Goal: Task Accomplishment & Management: Manage account settings

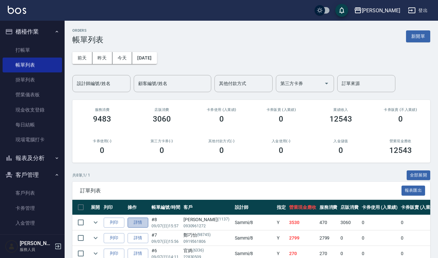
click at [133, 223] on link "詳情" at bounding box center [138, 222] width 21 height 10
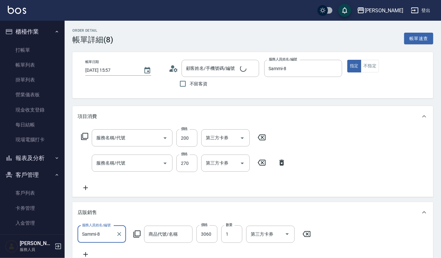
type input "[DATE] 15:57"
type input "Sammi-8"
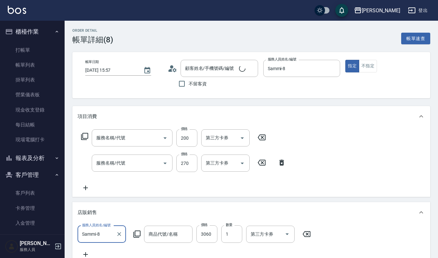
type input "自備複方.亞士(532)"
type input "一般洗髮(101)"
type input "[PERSON_NAME]/0930961272/1137"
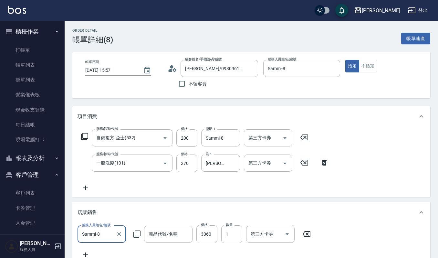
type input "新的紫苑草舒緩精油(大)"
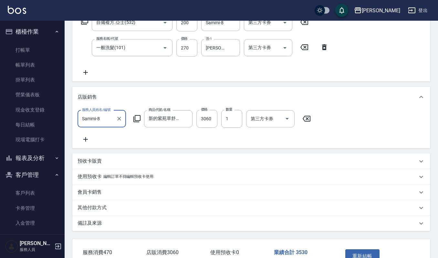
scroll to position [129, 0]
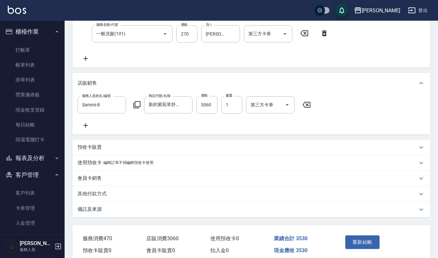
click at [85, 126] on icon at bounding box center [85, 125] width 5 height 5
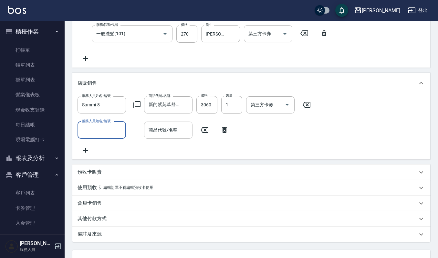
click at [164, 128] on input "商品代號/名稱" at bounding box center [168, 129] width 43 height 11
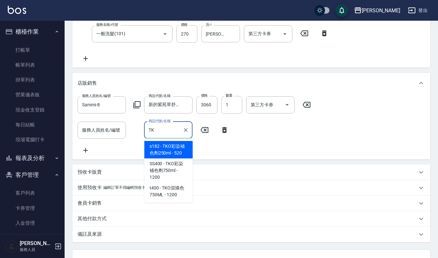
type input "TK"
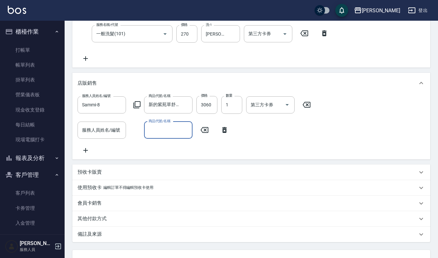
click at [161, 128] on input "商品代號/名稱" at bounding box center [168, 129] width 43 height 11
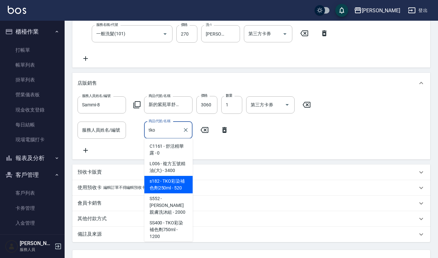
click at [176, 188] on span "s182 - TKO彩染補色劑250ml - 520" at bounding box center [168, 184] width 48 height 17
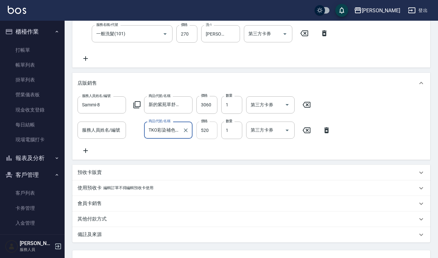
type input "TKO彩染補色劑250ml"
click at [209, 130] on input "520" at bounding box center [206, 129] width 21 height 17
type input "468"
click at [330, 123] on div "服務人員姓名/編號 服務人員姓名/編號 商品代號/名稱 TKO彩染補色劑250ml 商品代號/名稱 價格 468 價格 數量 1 數量 第三方卡券 第三方卡券" at bounding box center [206, 129] width 257 height 17
click at [328, 131] on icon at bounding box center [326, 130] width 5 height 6
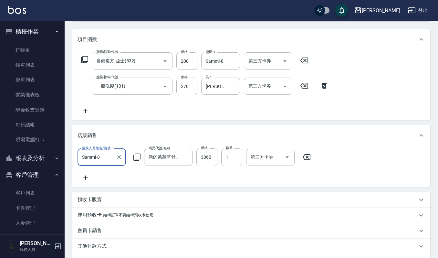
scroll to position [163, 0]
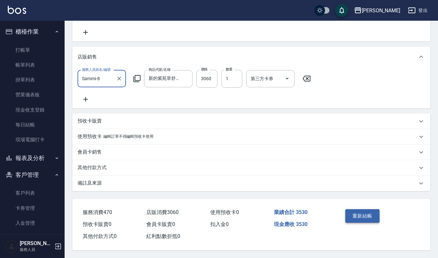
click at [355, 215] on button "重新結帳" at bounding box center [362, 216] width 34 height 14
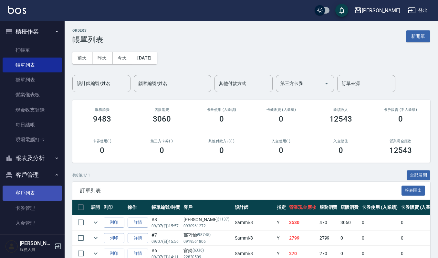
click at [32, 191] on link "客戶列表" at bounding box center [32, 192] width 59 height 15
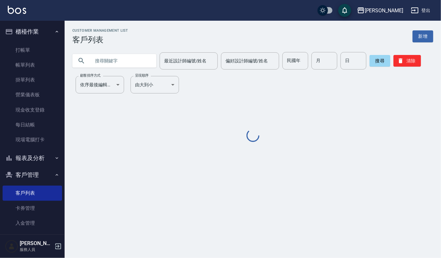
click at [121, 57] on input "text" at bounding box center [120, 60] width 61 height 17
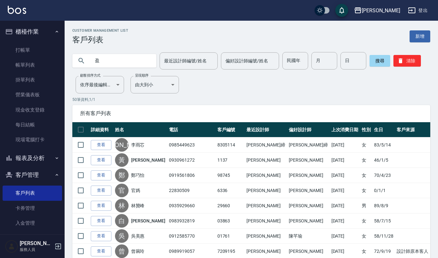
type input "盈"
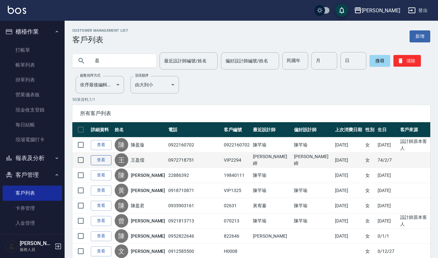
click at [96, 160] on link "查看" at bounding box center [101, 160] width 21 height 10
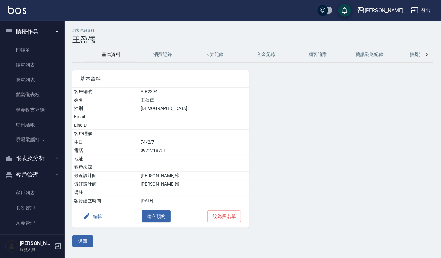
click at [166, 56] on button "消費記錄" at bounding box center [163, 55] width 52 height 16
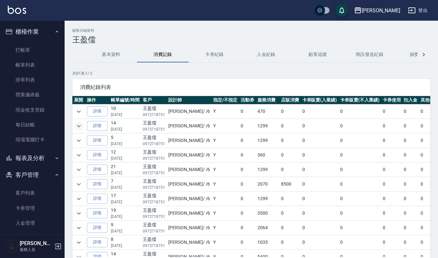
click at [79, 129] on icon "expand row" at bounding box center [79, 126] width 8 height 8
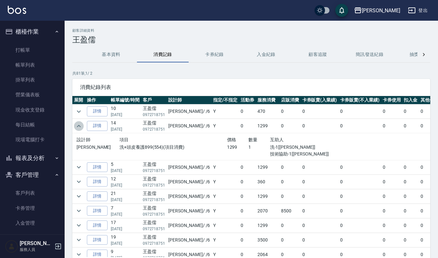
click at [79, 129] on icon "expand row" at bounding box center [79, 126] width 8 height 8
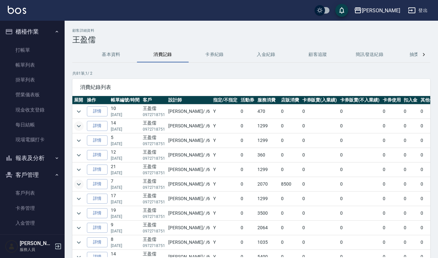
click at [79, 185] on icon "expand row" at bounding box center [79, 184] width 8 height 8
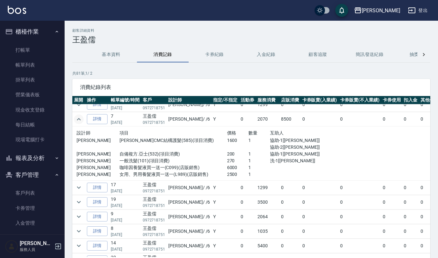
scroll to position [86, 0]
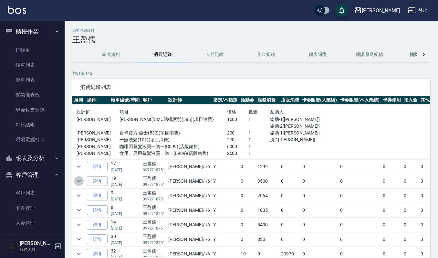
click at [81, 183] on icon "expand row" at bounding box center [79, 181] width 8 height 8
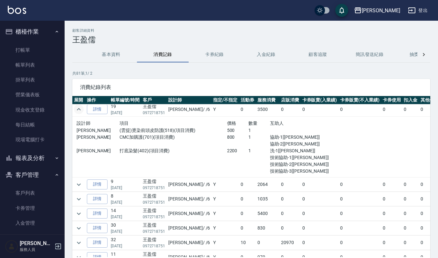
scroll to position [172, 0]
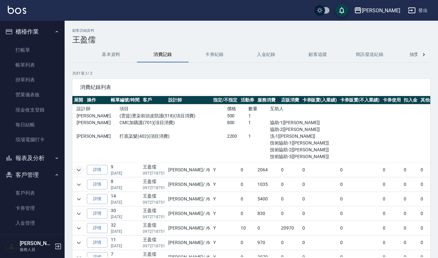
click at [80, 170] on icon "expand row" at bounding box center [79, 170] width 8 height 8
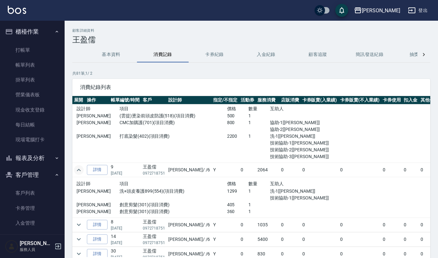
scroll to position [215, 0]
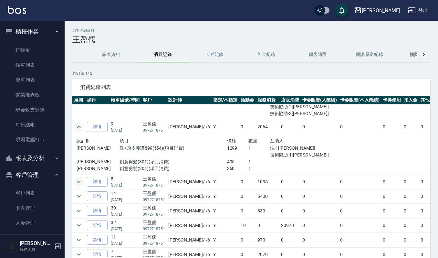
click at [81, 185] on icon "expand row" at bounding box center [79, 182] width 8 height 8
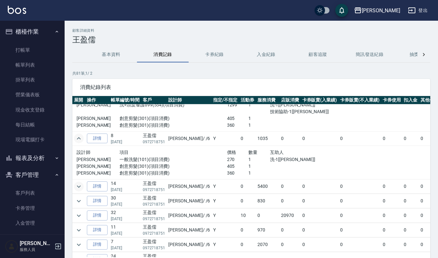
click at [81, 189] on icon "expand row" at bounding box center [79, 187] width 8 height 8
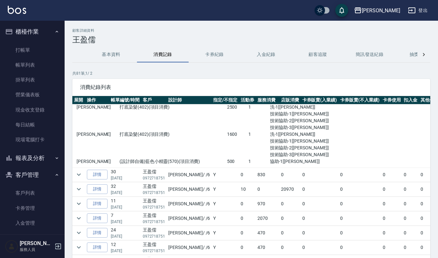
scroll to position [388, 0]
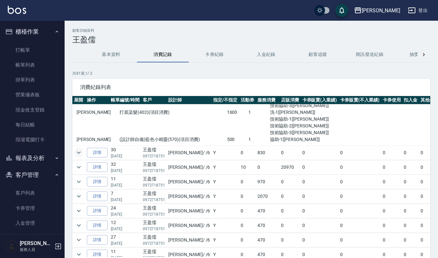
click at [80, 156] on icon "expand row" at bounding box center [79, 153] width 8 height 8
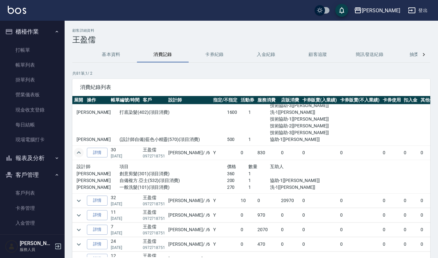
scroll to position [431, 0]
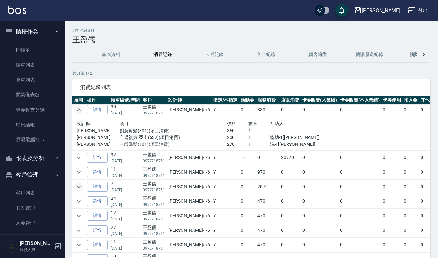
click at [83, 192] on button "expand row" at bounding box center [79, 187] width 10 height 10
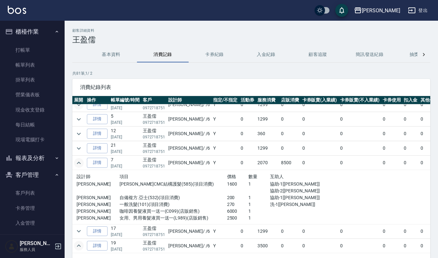
scroll to position [0, 0]
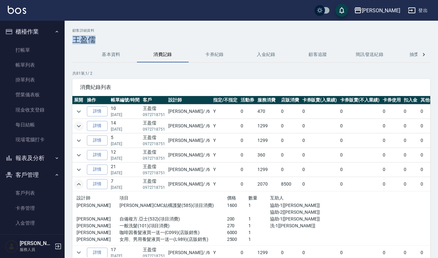
drag, startPoint x: 72, startPoint y: 37, endPoint x: 95, endPoint y: 37, distance: 22.3
click at [95, 37] on h3 "王盈儒" at bounding box center [251, 39] width 358 height 9
copy h3 "王盈儒"
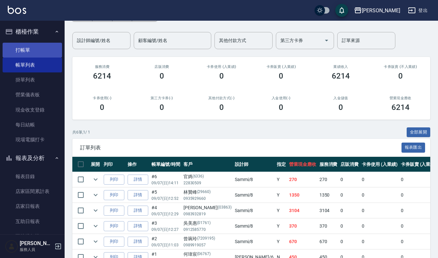
click at [31, 50] on link "打帳單" at bounding box center [32, 50] width 59 height 15
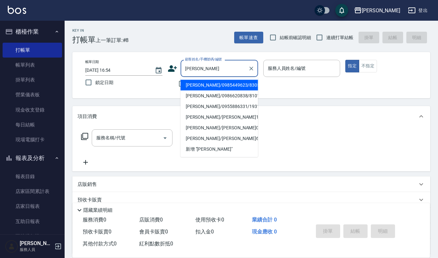
click at [206, 83] on li "李雨芯/0985449623/8305114" at bounding box center [220, 85] width 78 height 11
type input "李雨芯/0985449623/8305114"
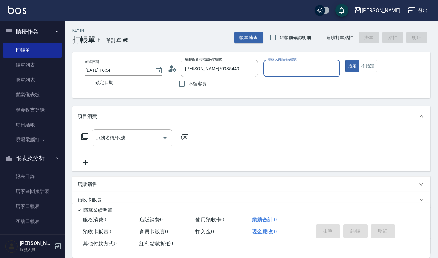
type input "Joalin-6"
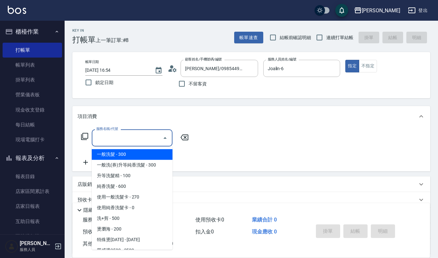
click at [153, 142] on input "服務名稱/代號" at bounding box center [127, 137] width 65 height 11
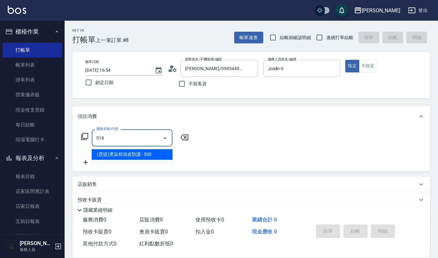
type input "(雲提)燙染前頭皮防護(518)"
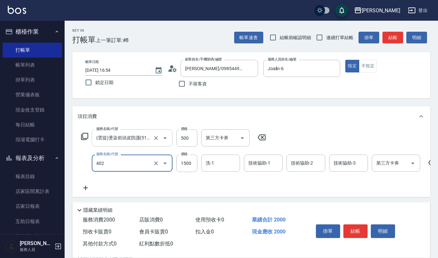
type input "打底染髮(402)"
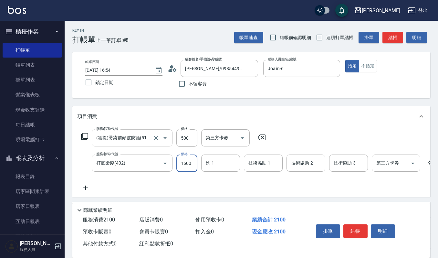
type input "1600"
type input "宜芳-22"
type input "4"
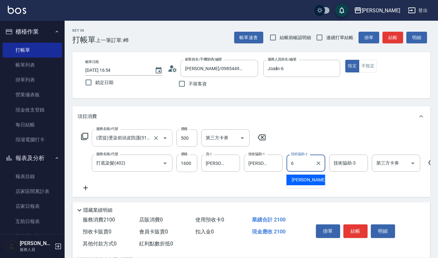
type input "Joalin-6"
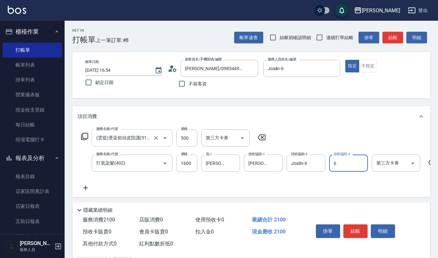
type input "Joalin-6"
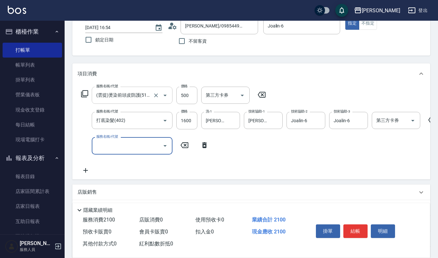
scroll to position [43, 0]
type input "2段結構式(584)"
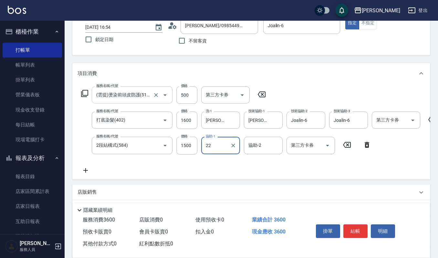
type input "宜芳-22"
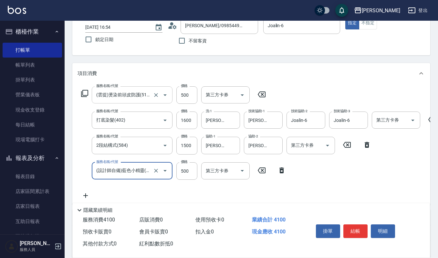
type input "(設計師自備)藍色小精靈(570)"
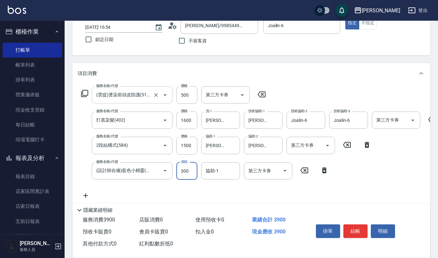
type input "300"
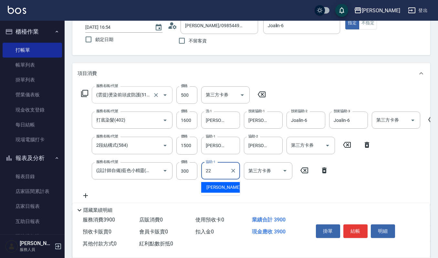
type input "宜芳-22"
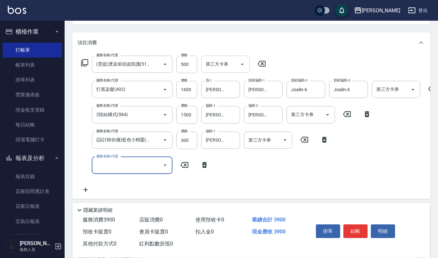
scroll to position [86, 0]
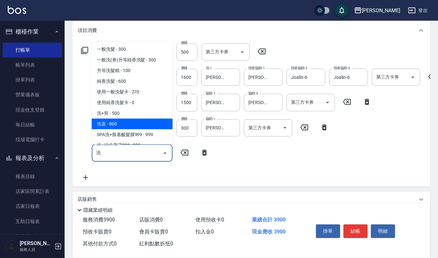
click at [143, 123] on span "洗直 - 800" at bounding box center [132, 123] width 81 height 11
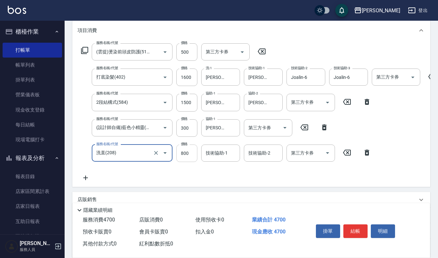
type input "洗直(208)"
click at [190, 150] on input "800" at bounding box center [186, 152] width 21 height 17
type input "300"
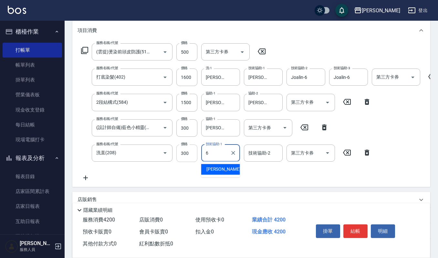
type input "Joalin-6"
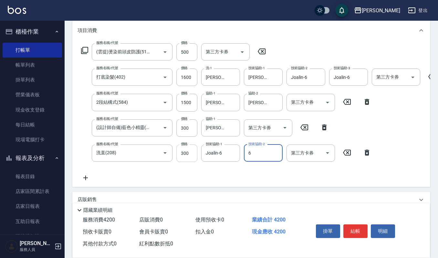
type input "Joalin-6"
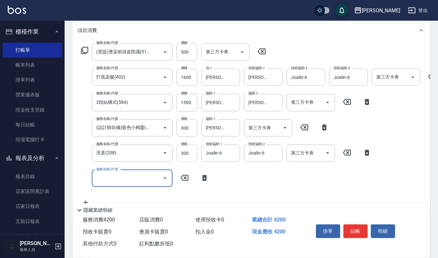
scroll to position [0, 0]
type input "創意剪髮(301)"
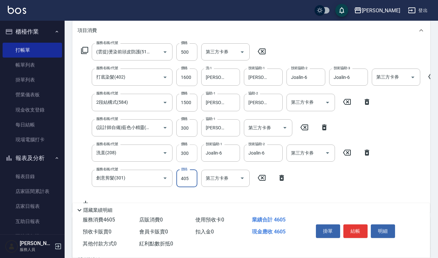
type input "405"
click at [354, 224] on button "結帳" at bounding box center [355, 231] width 24 height 14
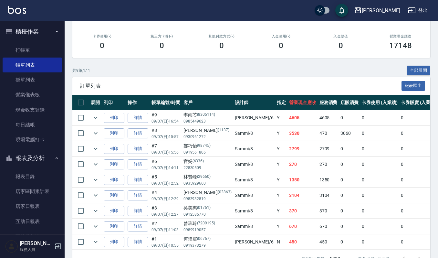
scroll to position [129, 0]
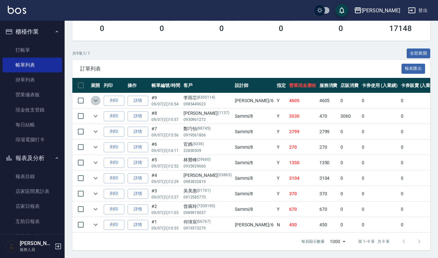
click at [94, 97] on icon "expand row" at bounding box center [96, 101] width 8 height 8
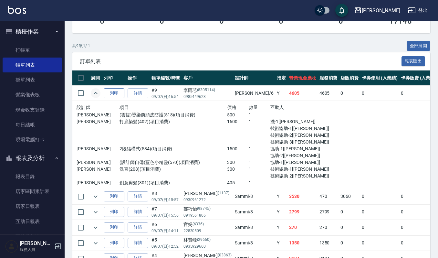
click at [117, 94] on button "列印" at bounding box center [114, 93] width 21 height 10
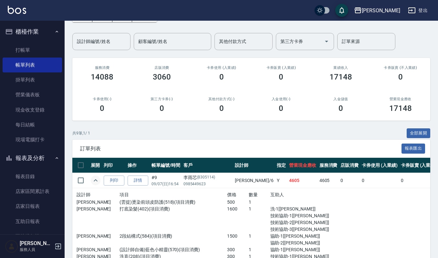
scroll to position [0, 0]
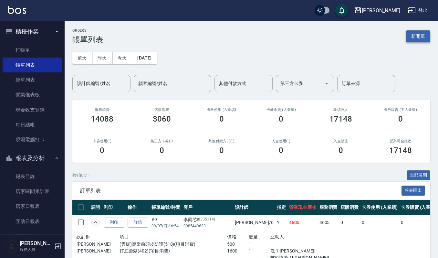
click at [422, 39] on button "新開單" at bounding box center [418, 36] width 24 height 12
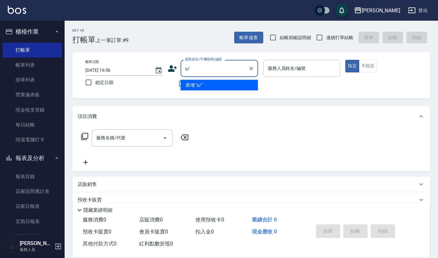
type input "u"
type input "營"
click at [218, 70] on input "顧客姓名/手機號碼/編號" at bounding box center [215, 68] width 62 height 11
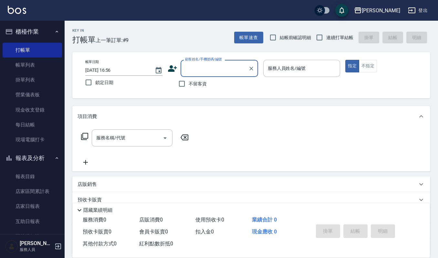
paste input "王盈儒"
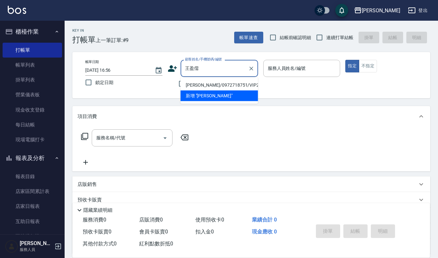
click at [220, 84] on li "[PERSON_NAME]/0972718751/VIP2294" at bounding box center [220, 85] width 78 height 11
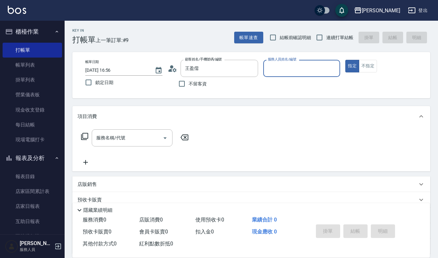
type input "[PERSON_NAME]/0972718751/VIP2294"
type input "Joalin-6"
click at [127, 149] on div "服務名稱/代號 服務名稱/代號" at bounding box center [135, 147] width 115 height 37
click at [130, 139] on input "服務名稱/代號" at bounding box center [127, 137] width 65 height 11
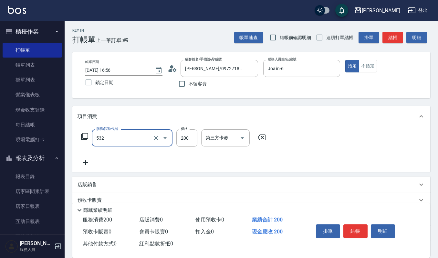
type input "自備複方.亞士(532)"
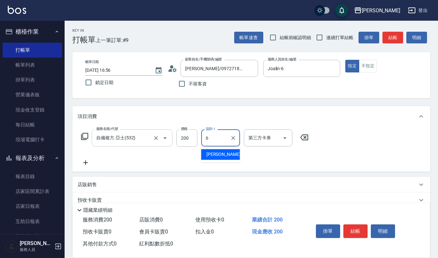
type input "Joalin-6"
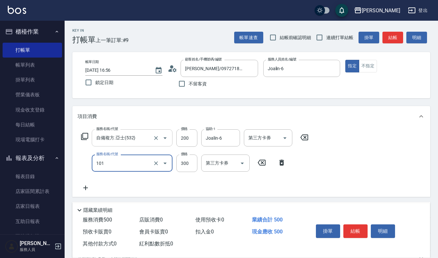
type input "一般洗髮(101)"
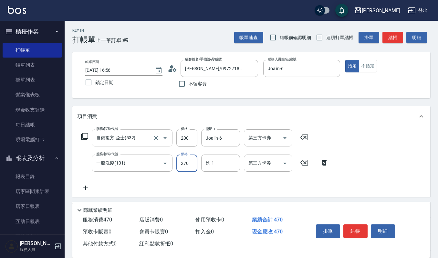
type input "270"
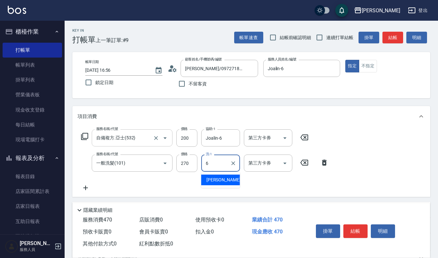
type input "Joalin-6"
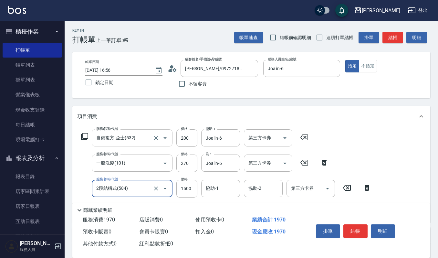
type input "2段結構式(584)"
type input "1600"
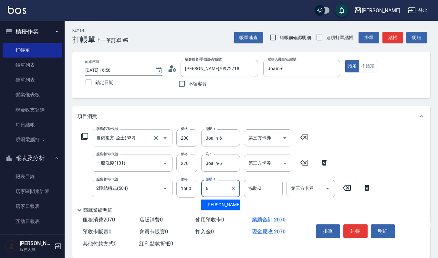
type input "Joalin-6"
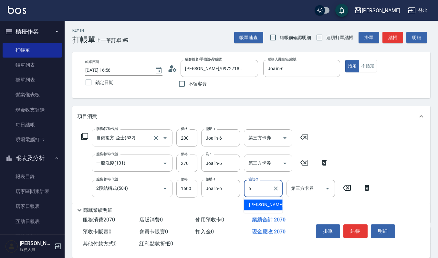
type input "Joalin-6"
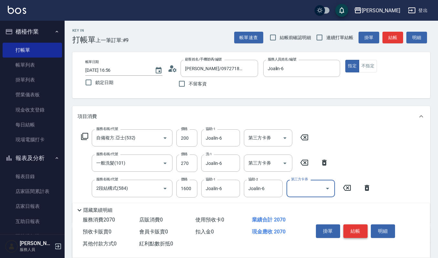
click at [355, 228] on button "結帳" at bounding box center [355, 231] width 24 height 14
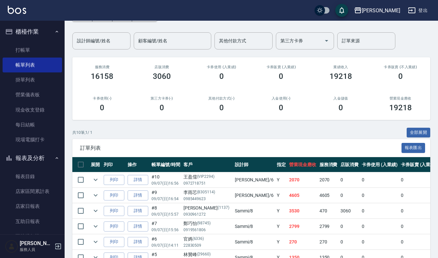
scroll to position [43, 0]
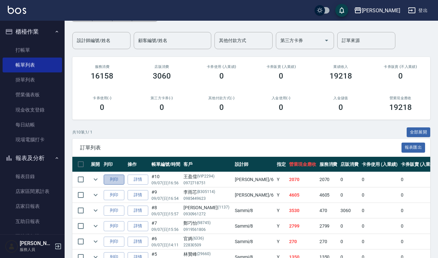
click at [111, 179] on button "列印" at bounding box center [114, 179] width 21 height 10
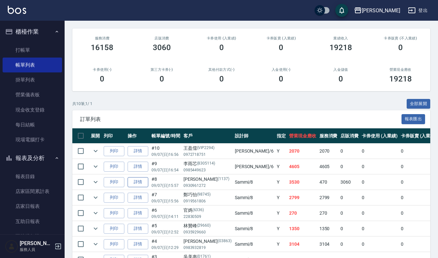
scroll to position [86, 0]
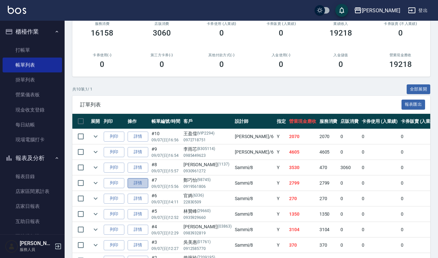
click at [140, 180] on link "詳情" at bounding box center [138, 183] width 21 height 10
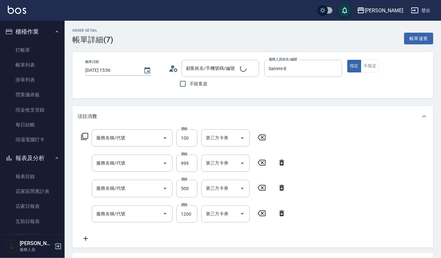
type input "2025/09/07 15:56"
type input "Sammi-8"
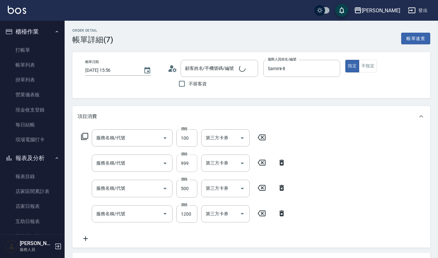
type input "[PERSON_NAME]/0919561806/98745"
type input "修瀏海(303)"
type input "SPA洗+胺基酸髮膜999(529)"
type input "(雲提)燙染前頭皮防護(518)"
type input "補染(407)"
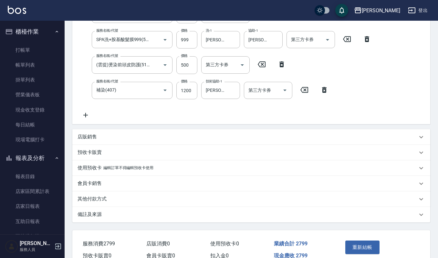
scroll to position [129, 0]
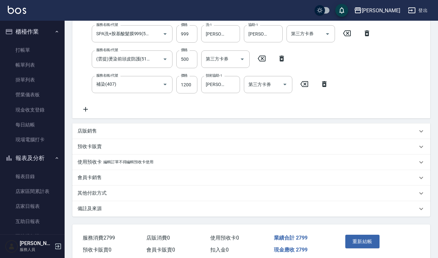
click at [144, 124] on div "店販銷售" at bounding box center [251, 131] width 358 height 16
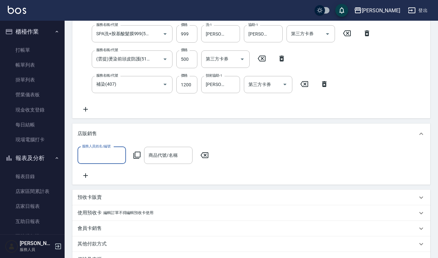
scroll to position [0, 0]
click at [91, 159] on input "服務人員姓名/編號" at bounding box center [101, 155] width 43 height 11
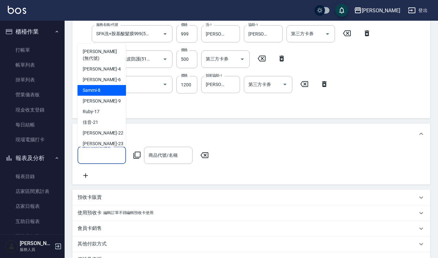
click at [98, 87] on span "Sammi -8" at bounding box center [92, 90] width 18 height 7
type input "Sammi-8"
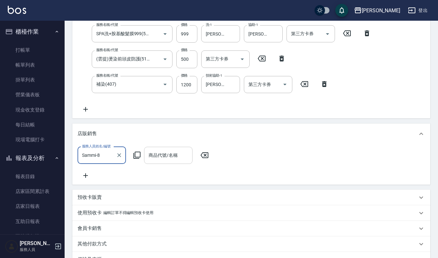
click at [148, 156] on input "商品代號/名稱" at bounding box center [168, 155] width 43 height 11
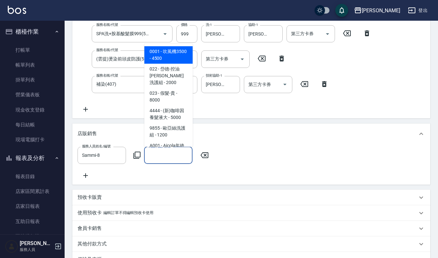
type input "ㄔ"
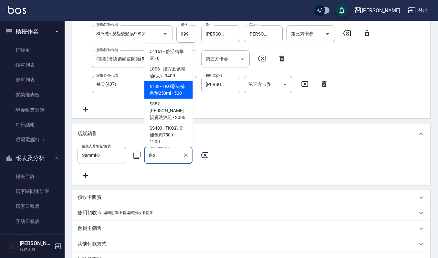
click at [154, 95] on span "s182 - TKO彩染補色劑250ml - 520" at bounding box center [168, 89] width 48 height 17
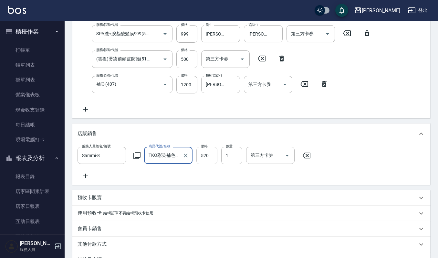
type input "TKO彩染補色劑250ml"
click at [208, 152] on input "520" at bounding box center [206, 155] width 21 height 17
type input "468"
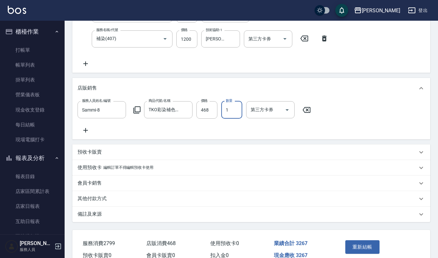
scroll to position [214, 0]
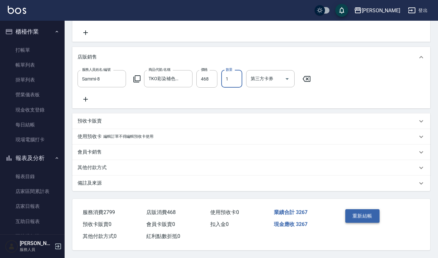
click at [364, 216] on button "重新結帳" at bounding box center [362, 216] width 34 height 14
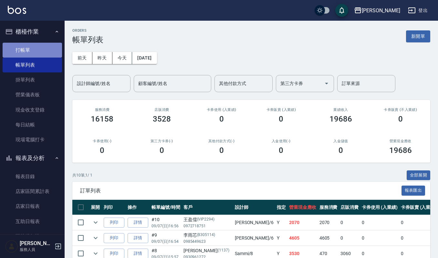
click at [32, 49] on link "打帳單" at bounding box center [32, 50] width 59 height 15
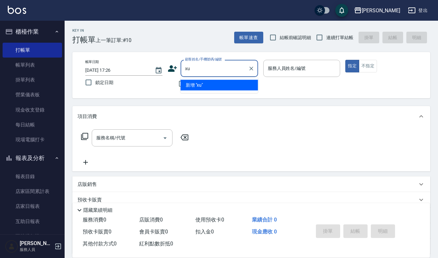
type input "x"
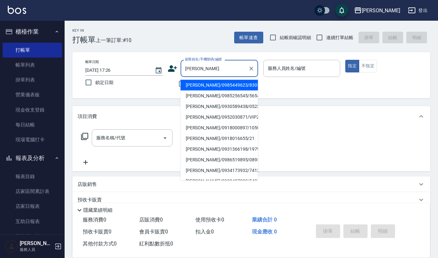
click at [207, 158] on li "[PERSON_NAME]/0986519895/089566" at bounding box center [220, 159] width 78 height 11
type input "[PERSON_NAME]/0986519895/089566"
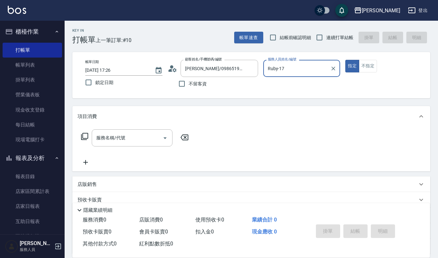
click at [291, 69] on input "Ruby-17" at bounding box center [297, 68] width 62 height 11
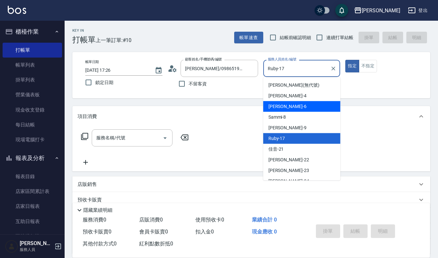
click at [301, 102] on div "Joalin -6" at bounding box center [301, 106] width 77 height 11
type input "Joalin-6"
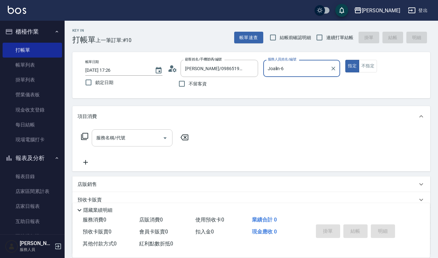
click at [148, 142] on input "服務名稱/代號" at bounding box center [127, 137] width 65 height 11
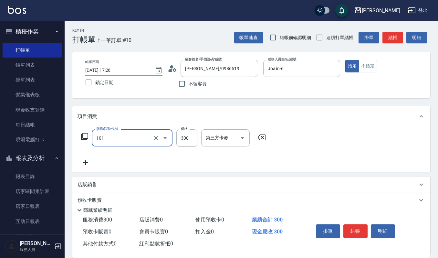
type input "一般洗髮(101)"
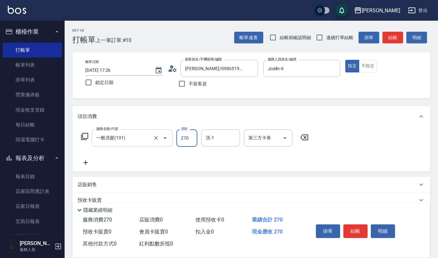
type input "270"
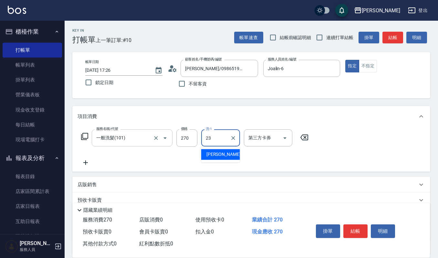
type input "郁涵-23"
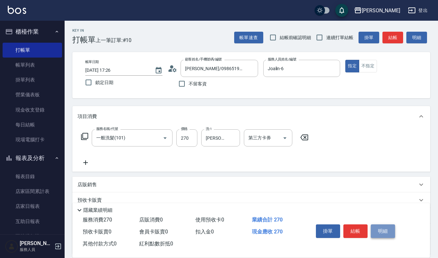
click at [388, 230] on button "明細" at bounding box center [383, 231] width 24 height 14
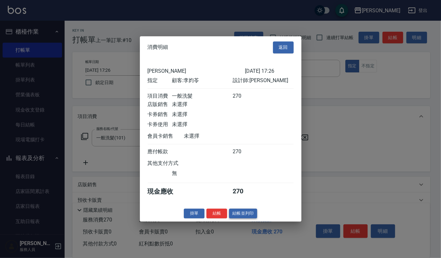
click at [246, 216] on button "結帳並列印" at bounding box center [243, 213] width 28 height 10
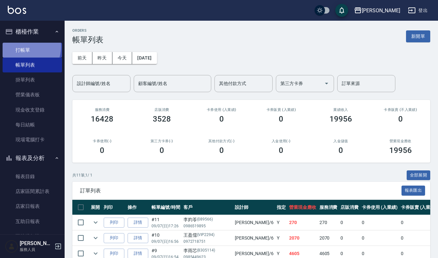
click at [24, 47] on link "打帳單" at bounding box center [32, 50] width 59 height 15
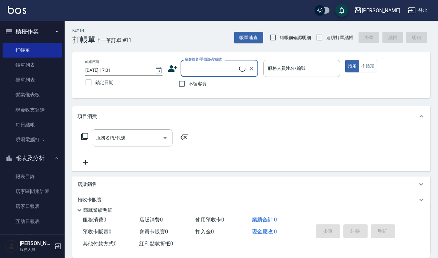
click at [202, 70] on input "顧客姓名/手機號碼/編號" at bounding box center [212, 68] width 56 height 11
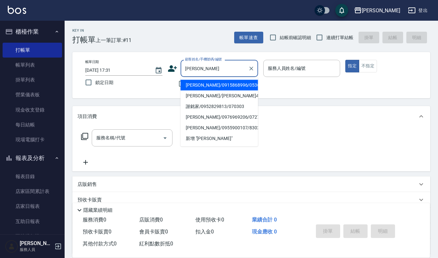
click at [195, 88] on li "謝銘洲/0915868996/05361" at bounding box center [220, 85] width 78 height 11
type input "謝銘洲/0915868996/05361"
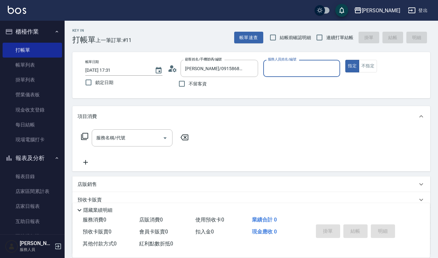
type input "Sammi-8"
click at [166, 138] on icon "Open" at bounding box center [165, 138] width 8 height 8
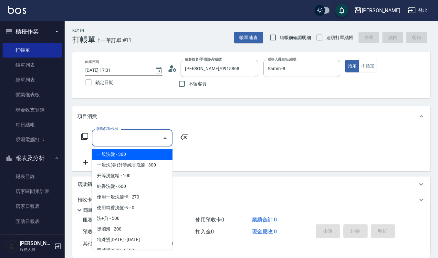
click at [151, 154] on span "一般洗髮 - 300" at bounding box center [132, 154] width 81 height 11
type input "一般洗髮(101)"
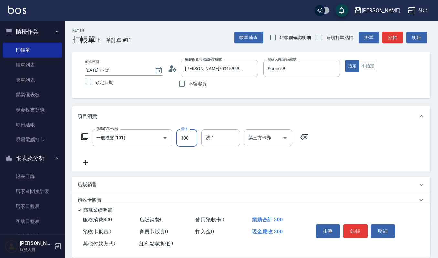
click at [191, 138] on input "300" at bounding box center [186, 137] width 21 height 17
type input "270"
click at [216, 137] on input "洗-1" at bounding box center [220, 137] width 33 height 11
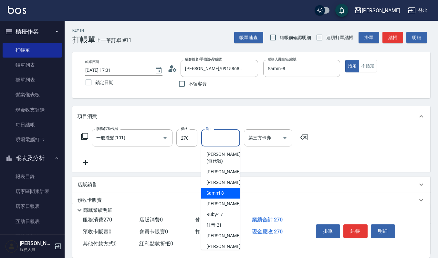
click at [212, 196] on span "Sammi -8" at bounding box center [215, 193] width 18 height 7
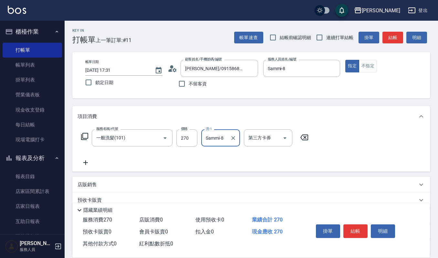
click at [227, 138] on input "Sammi-8" at bounding box center [215, 137] width 23 height 11
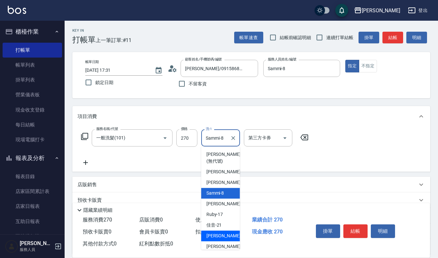
click at [224, 237] on div "宜芳 -22" at bounding box center [220, 235] width 39 height 11
type input "宜芳-22"
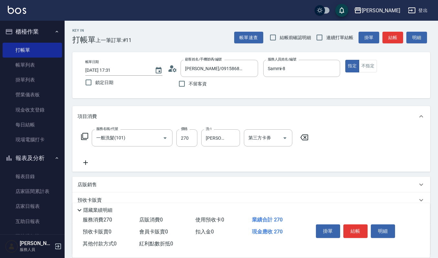
click at [86, 162] on icon at bounding box center [86, 163] width 16 height 8
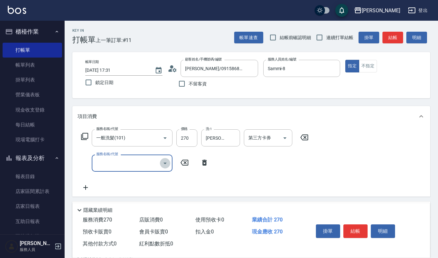
click at [166, 161] on icon "Open" at bounding box center [165, 163] width 8 height 8
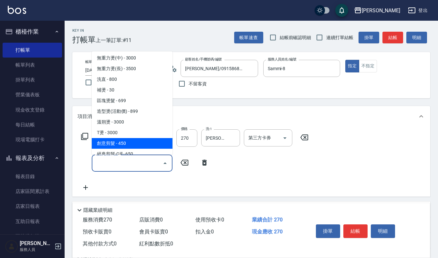
scroll to position [172, 0]
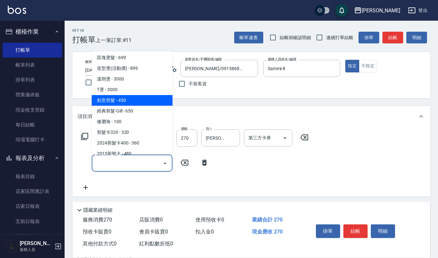
click at [138, 100] on span "創意剪髮 - 450" at bounding box center [132, 100] width 81 height 11
type input "創意剪髮(301)"
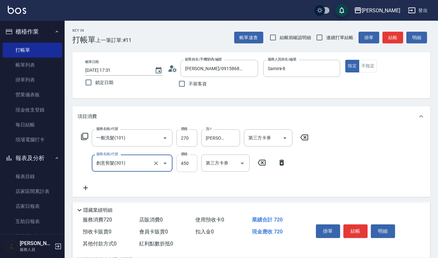
click at [191, 162] on input "450" at bounding box center [186, 162] width 21 height 17
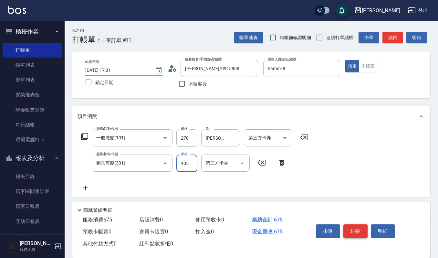
type input "405"
click at [352, 227] on button "結帳" at bounding box center [355, 231] width 24 height 14
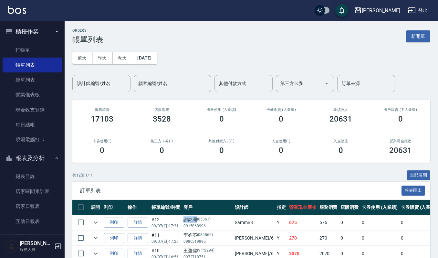
drag, startPoint x: 184, startPoint y: 218, endPoint x: 196, endPoint y: 218, distance: 12.6
click at [196, 218] on div "謝銘洲 (05361)" at bounding box center [208, 219] width 48 height 7
copy div "謝銘洲"
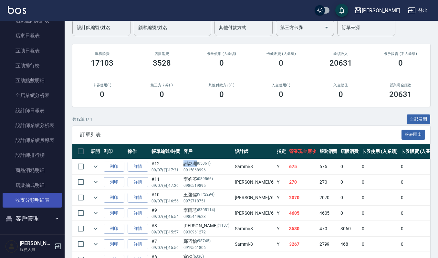
scroll to position [129, 0]
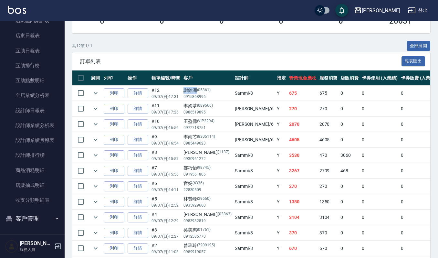
click at [29, 220] on button "客戶管理" at bounding box center [32, 218] width 59 height 17
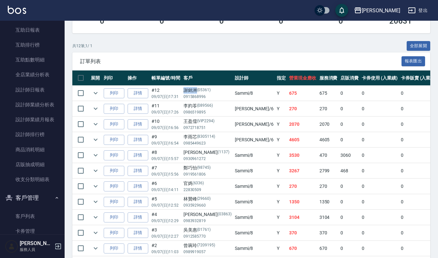
scroll to position [220, 0]
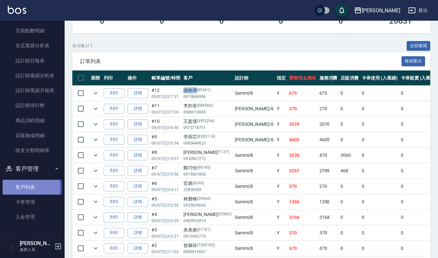
click at [29, 186] on link "客戶列表" at bounding box center [32, 187] width 59 height 15
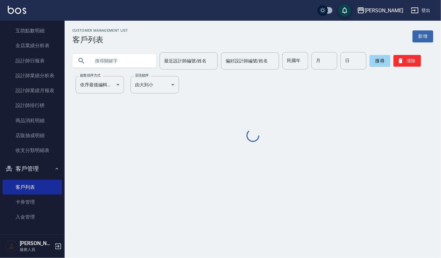
click at [94, 57] on input "text" at bounding box center [120, 60] width 61 height 17
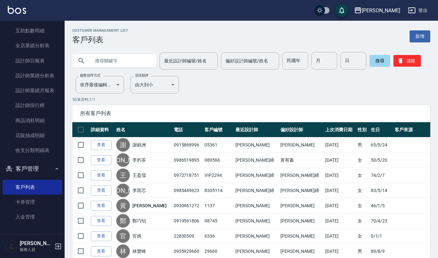
click at [95, 60] on input "text" at bounding box center [120, 60] width 61 height 17
paste input "謝銘洲"
type input "謝銘洲"
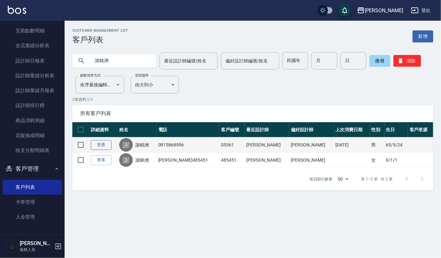
click at [107, 146] on link "查看" at bounding box center [101, 145] width 21 height 10
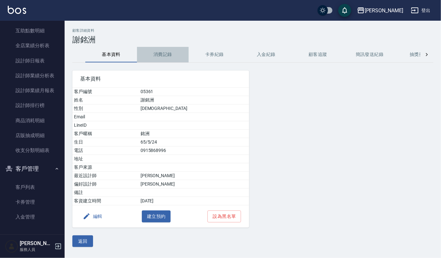
click at [167, 53] on button "消費記錄" at bounding box center [163, 55] width 52 height 16
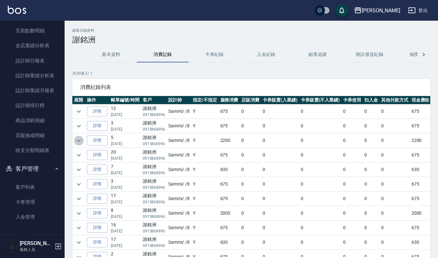
click at [74, 142] on button "expand row" at bounding box center [79, 141] width 10 height 10
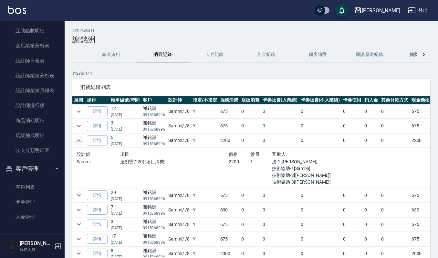
click at [74, 142] on button "expand row" at bounding box center [79, 141] width 10 height 10
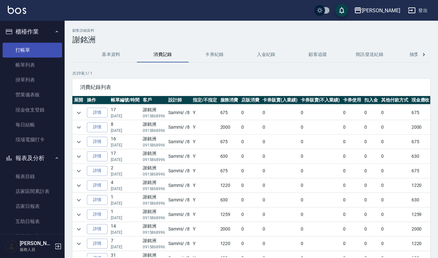
click at [22, 47] on link "打帳單" at bounding box center [32, 50] width 59 height 15
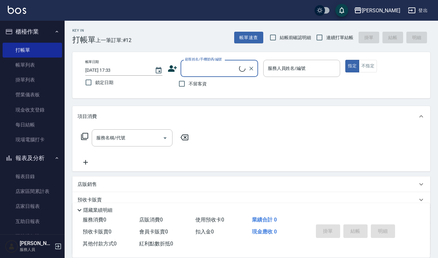
click at [210, 67] on input "顧客姓名/手機號碼/編號" at bounding box center [212, 68] width 56 height 11
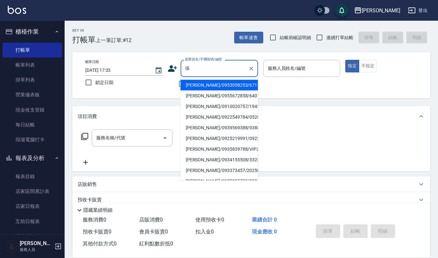
click at [199, 128] on li "張秀惠/0939569388/9388" at bounding box center [220, 127] width 78 height 11
type input "張秀惠/0939569388/9388"
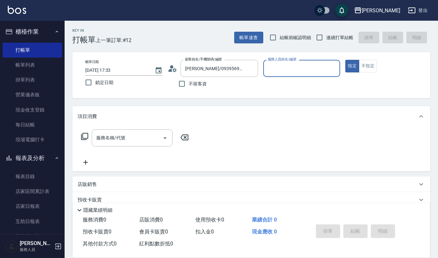
type input "Sammi-8"
click at [164, 138] on icon "Open" at bounding box center [164, 138] width 3 height 2
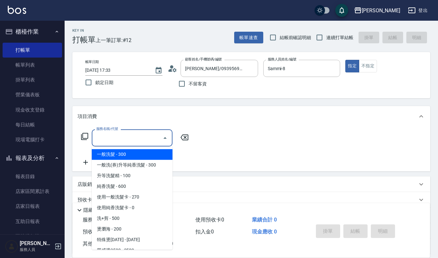
click at [141, 155] on span "一般洗髮 - 300" at bounding box center [132, 154] width 81 height 11
type input "一般洗髮(101)"
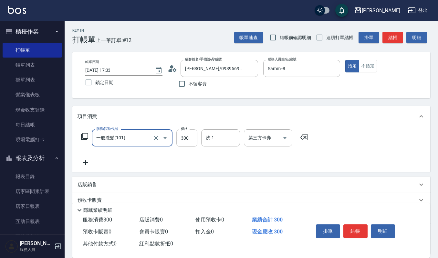
click at [192, 134] on input "300" at bounding box center [186, 137] width 21 height 17
click at [184, 134] on input "3300" at bounding box center [186, 137] width 21 height 17
type input "300"
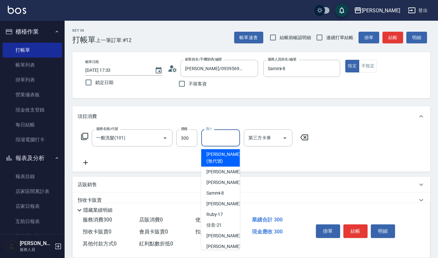
click at [227, 140] on input "洗-1" at bounding box center [220, 137] width 33 height 11
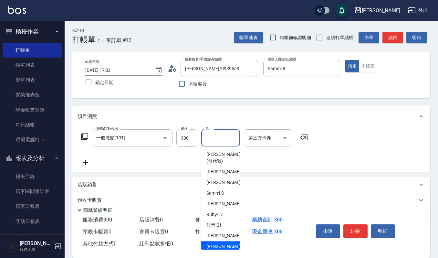
click at [222, 245] on div "郁涵 -23" at bounding box center [220, 246] width 39 height 11
type input "郁涵-23"
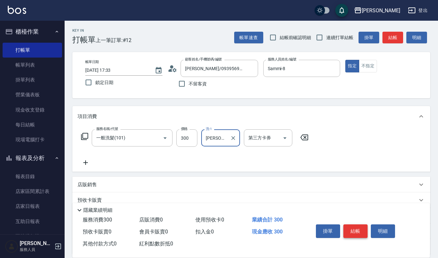
click at [363, 227] on button "結帳" at bounding box center [355, 231] width 24 height 14
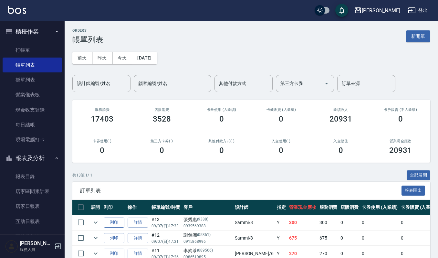
click at [114, 222] on button "列印" at bounding box center [114, 222] width 21 height 10
click at [98, 86] on input "設計師編號/姓名" at bounding box center [101, 83] width 52 height 11
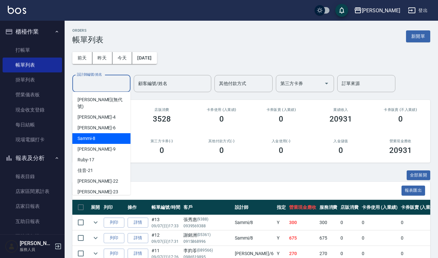
click at [97, 133] on div "Sammi -8" at bounding box center [101, 138] width 58 height 11
type input "Sammi-8"
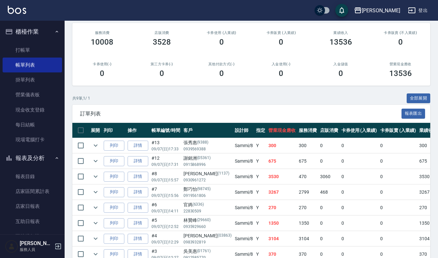
scroll to position [130, 0]
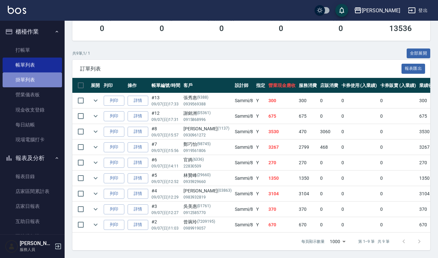
click at [43, 79] on link "掛單列表" at bounding box center [32, 79] width 59 height 15
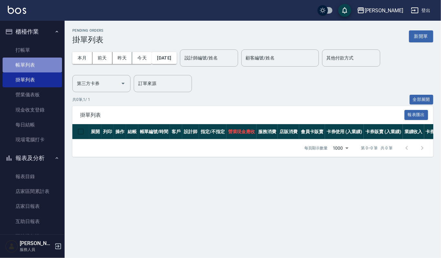
click at [38, 65] on link "帳單列表" at bounding box center [32, 65] width 59 height 15
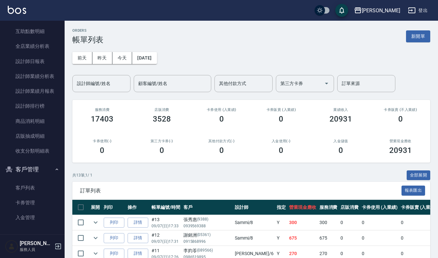
scroll to position [220, 0]
click at [26, 104] on link "設計師排行榜" at bounding box center [32, 105] width 59 height 15
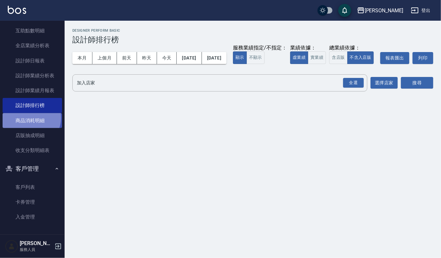
click at [30, 118] on link "商品消耗明細" at bounding box center [32, 120] width 59 height 15
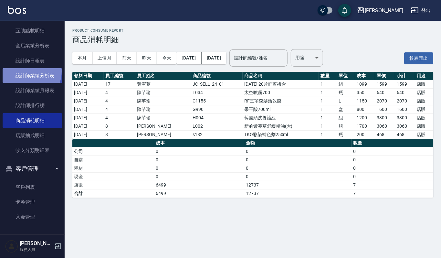
click at [26, 71] on link "設計師業績分析表" at bounding box center [32, 75] width 59 height 15
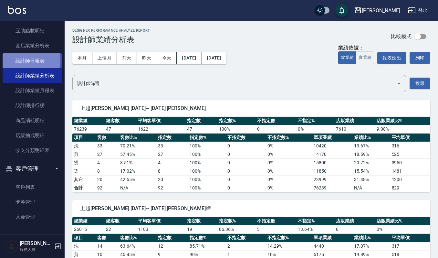
click at [28, 60] on link "設計師日報表" at bounding box center [32, 60] width 59 height 15
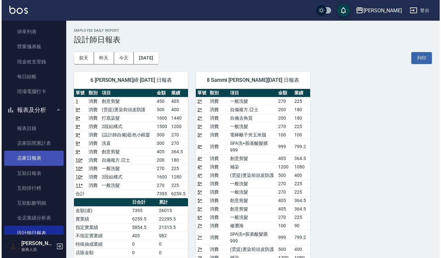
scroll to position [134, 0]
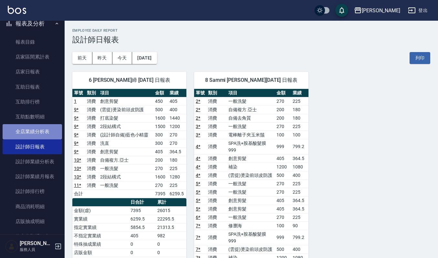
click at [40, 131] on link "全店業績分析表" at bounding box center [32, 131] width 59 height 15
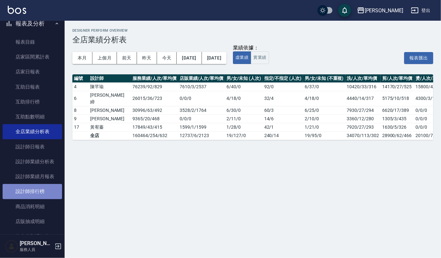
click at [34, 190] on link "設計師排行榜" at bounding box center [32, 191] width 59 height 15
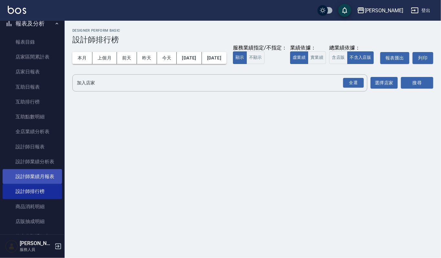
click at [31, 174] on link "設計師業績月報表" at bounding box center [32, 176] width 59 height 15
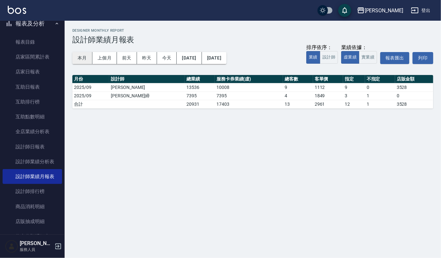
click at [81, 54] on button "本月" at bounding box center [82, 58] width 20 height 12
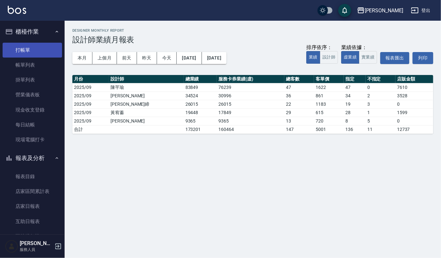
click at [38, 51] on link "打帳單" at bounding box center [32, 50] width 59 height 15
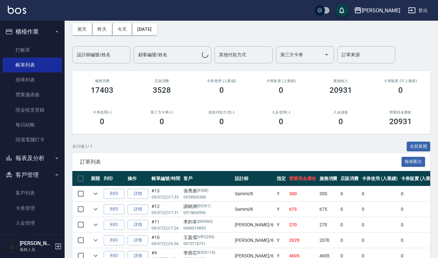
scroll to position [129, 0]
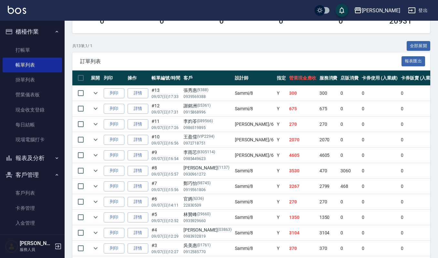
click at [219, 66] on div "訂單列表 報表匯出" at bounding box center [251, 61] width 358 height 18
drag, startPoint x: 18, startPoint y: 54, endPoint x: 26, endPoint y: 52, distance: 7.9
click at [18, 54] on link "打帳單" at bounding box center [32, 50] width 59 height 15
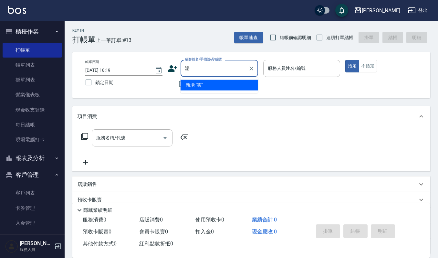
click at [184, 67] on input "濡" at bounding box center [215, 68] width 62 height 11
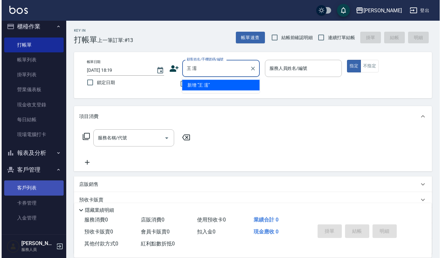
scroll to position [6, 0]
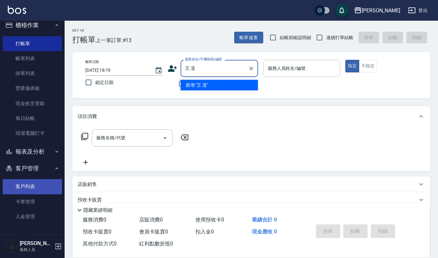
type input "王 濡"
click at [44, 192] on link "客戶列表" at bounding box center [32, 186] width 59 height 15
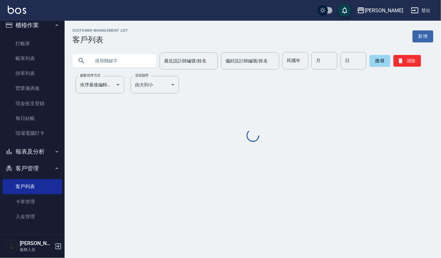
click at [114, 65] on input "text" at bounding box center [120, 60] width 61 height 17
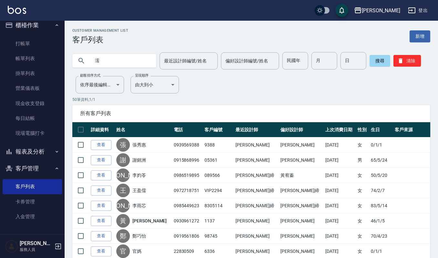
type input "濡"
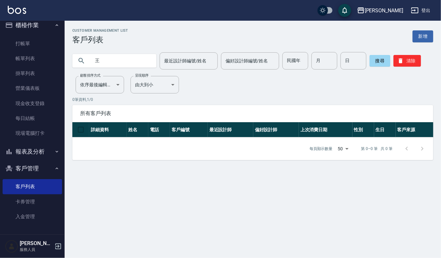
type input "王"
type input "0913188539"
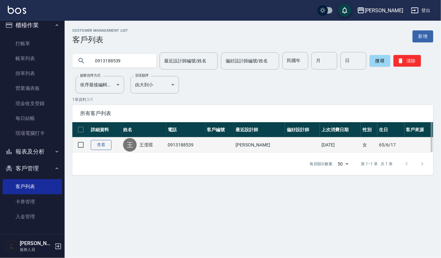
click at [98, 142] on link "查看" at bounding box center [101, 145] width 21 height 10
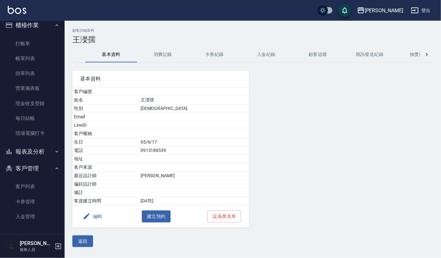
click at [162, 56] on button "消費記錄" at bounding box center [163, 55] width 52 height 16
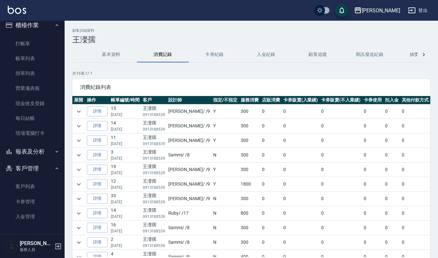
click at [115, 58] on button "基本資料" at bounding box center [111, 55] width 52 height 16
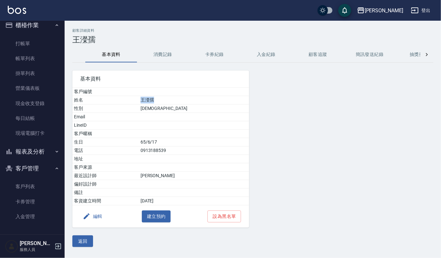
drag, startPoint x: 166, startPoint y: 100, endPoint x: 178, endPoint y: 99, distance: 12.0
click at [178, 99] on td "王濚孺" at bounding box center [194, 100] width 110 height 8
copy td "王濚孺"
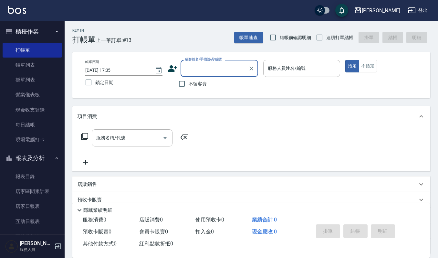
click at [197, 69] on input "顧客姓名/手機號碼/編號" at bounding box center [215, 68] width 62 height 11
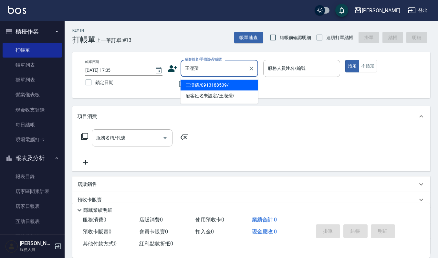
click at [207, 84] on li "王濚孺/0913188539/" at bounding box center [220, 85] width 78 height 11
type input "王濚孺/0913188539/"
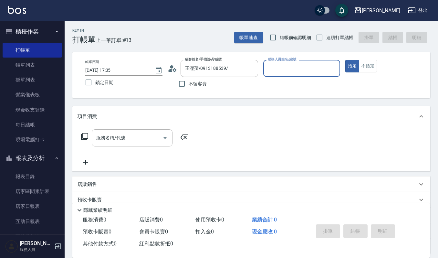
click at [277, 68] on input "服務人員姓名/編號" at bounding box center [301, 68] width 71 height 11
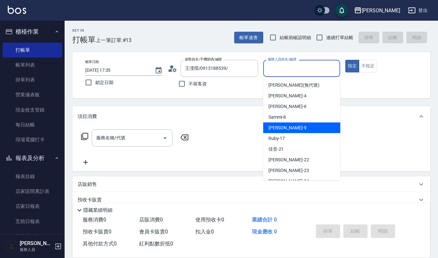
click at [282, 127] on span "Ivy艾薇 -9" at bounding box center [288, 127] width 38 height 7
type input "Ivy艾薇-9"
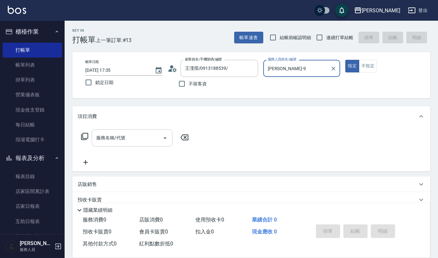
click at [111, 134] on div "服務名稱/代號 服務名稱/代號" at bounding box center [132, 137] width 81 height 17
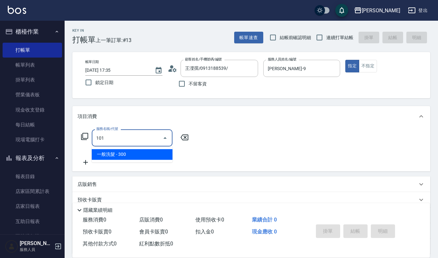
type input "一般洗髮(101)"
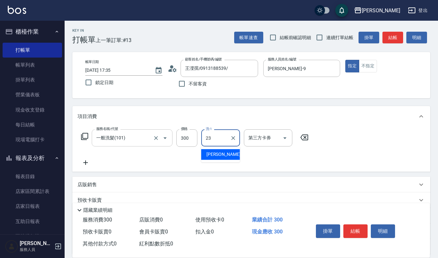
type input "[PERSON_NAME]-23"
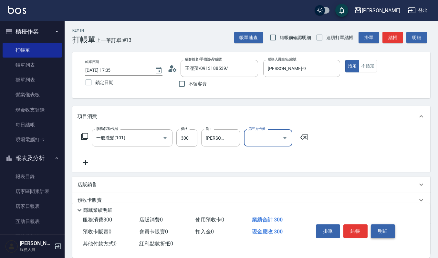
click at [387, 233] on button "明細" at bounding box center [383, 231] width 24 height 14
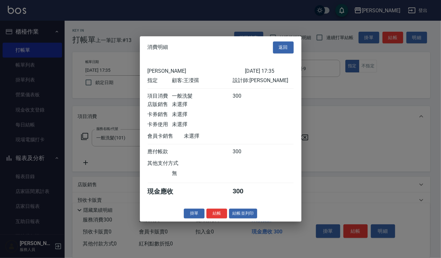
click at [236, 210] on div "消費明細 返回 上越傑森 2025/09/07 17:35 指定 顧客: 王濚孺 設計師: Ivy艾薇 項目消費 一般洗髮 300 店販銷售 未選擇 卡券銷售…" at bounding box center [221, 128] width 162 height 185
click at [240, 218] on button "結帳並列印" at bounding box center [243, 213] width 28 height 10
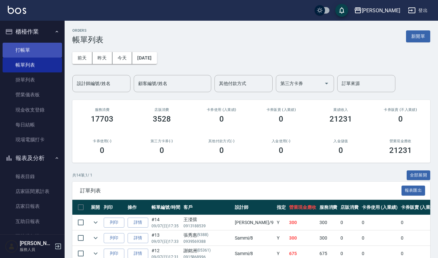
click at [41, 49] on link "打帳單" at bounding box center [32, 50] width 59 height 15
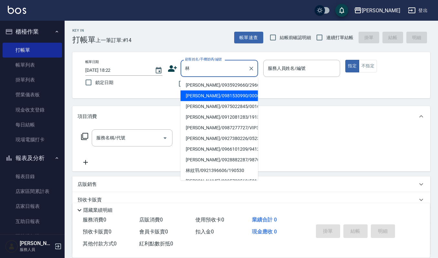
click at [185, 93] on li "[PERSON_NAME]/0981530990/00061" at bounding box center [220, 95] width 78 height 11
type input "[PERSON_NAME]/0981530990/00061"
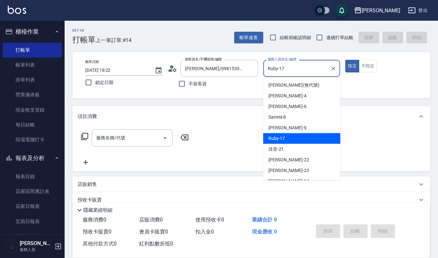
click at [294, 69] on input "Ruby-17" at bounding box center [297, 68] width 62 height 11
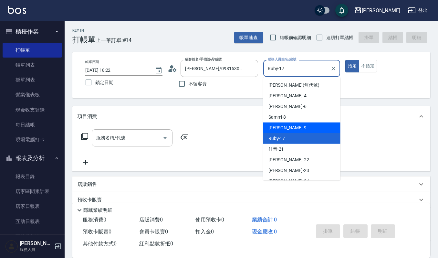
click at [300, 131] on div "Ivy艾薇 -9" at bounding box center [301, 127] width 77 height 11
type input "[PERSON_NAME]-9"
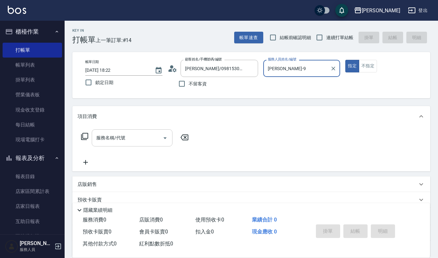
click at [149, 138] on input "服務名稱/代號" at bounding box center [127, 137] width 65 height 11
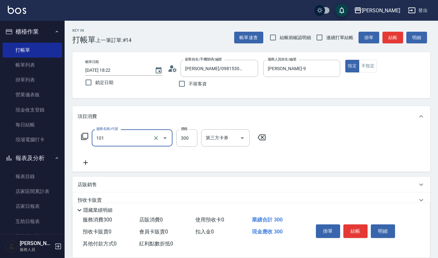
type input "一般洗髮(101)"
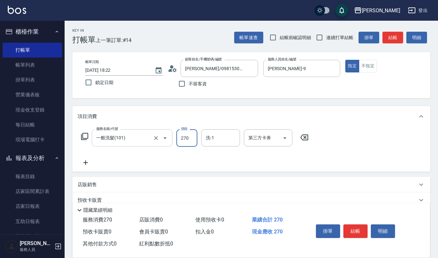
type input "270"
type input "2"
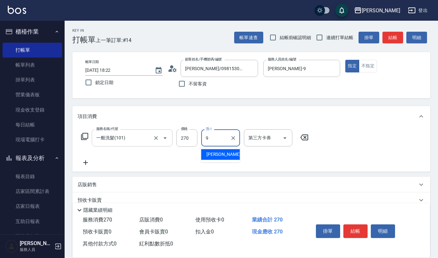
type input "[PERSON_NAME]-9"
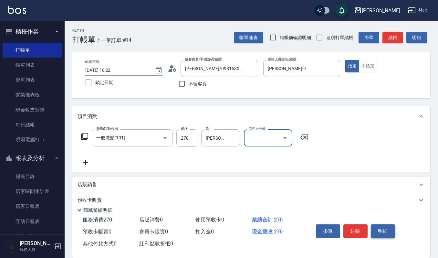
click at [379, 226] on button "明細" at bounding box center [383, 231] width 24 height 14
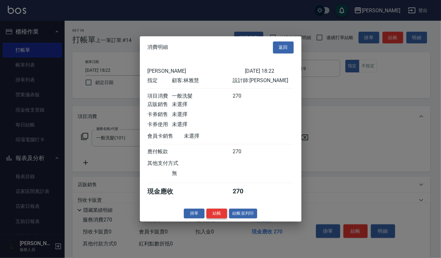
click at [218, 218] on button "結帳" at bounding box center [216, 213] width 21 height 10
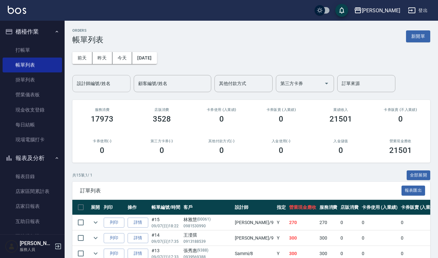
click at [115, 86] on input "設計師編號/姓名" at bounding box center [101, 83] width 52 height 11
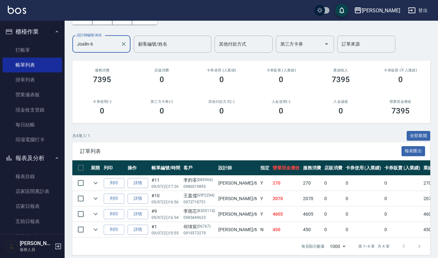
scroll to position [52, 0]
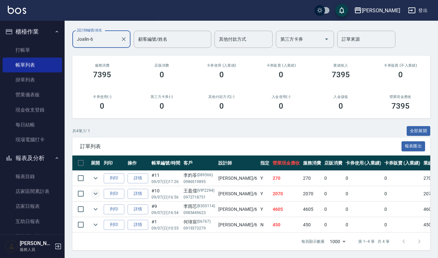
type input "Joalin-6"
click at [96, 190] on icon "expand row" at bounding box center [96, 194] width 8 height 8
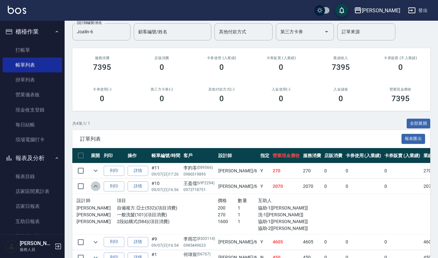
click at [96, 185] on icon "expand row" at bounding box center [96, 186] width 8 height 8
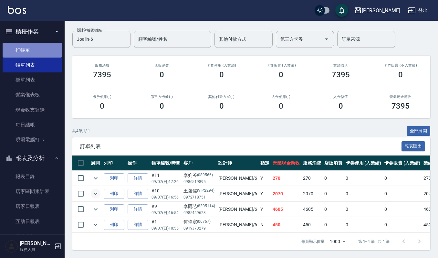
click at [47, 51] on link "打帳單" at bounding box center [32, 50] width 59 height 15
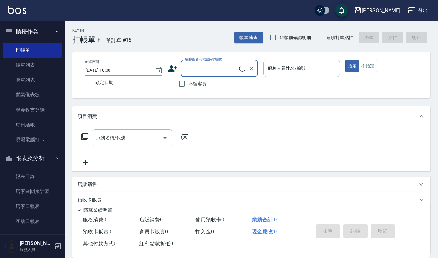
click at [205, 61] on label "顧客姓名/手機號碼/編號" at bounding box center [203, 59] width 37 height 5
click at [205, 63] on input "顧客姓名/手機號碼/編號" at bounding box center [212, 68] width 56 height 11
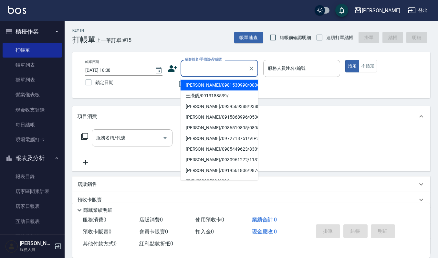
click at [212, 70] on input "顧客姓名/手機號碼/編號" at bounding box center [215, 68] width 62 height 11
click at [224, 83] on li "[PERSON_NAME]/0910000000/01696" at bounding box center [220, 85] width 78 height 11
type input "[PERSON_NAME]/0910000000/01696"
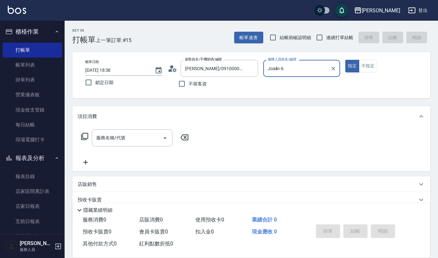
type input "Joalin-6"
click at [153, 140] on input "服務名稱/代號" at bounding box center [127, 137] width 65 height 11
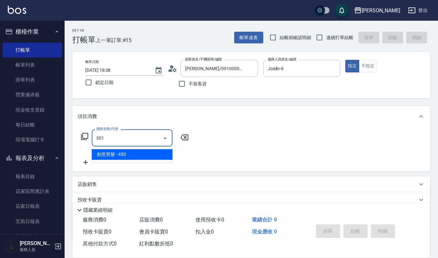
type input "創意剪髮(301)"
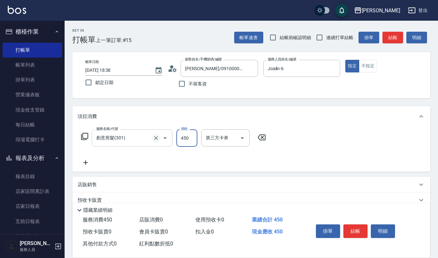
click at [155, 140] on icon "Clear" at bounding box center [156, 138] width 6 height 6
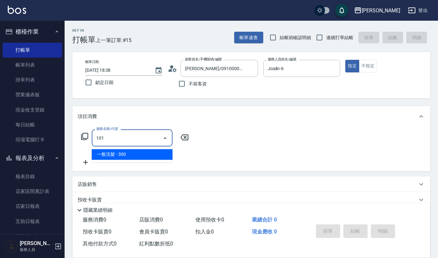
type input "一般洗髮(101)"
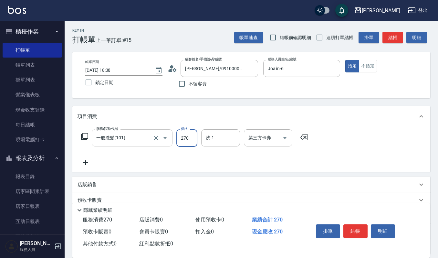
type input "270"
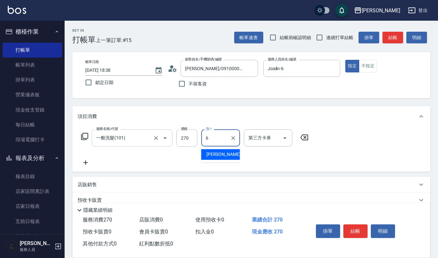
type input "Joalin-6"
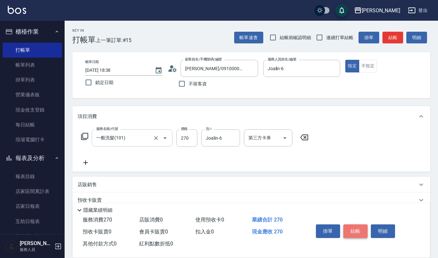
click at [353, 230] on button "結帳" at bounding box center [355, 231] width 24 height 14
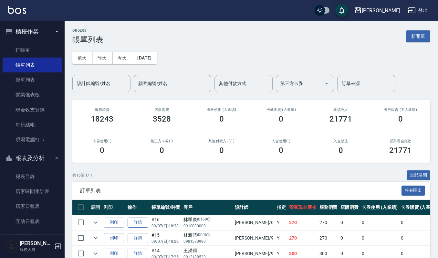
click at [143, 222] on link "詳情" at bounding box center [138, 222] width 21 height 10
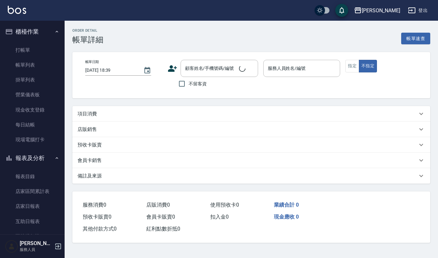
type input "2025/09/07 18:38"
type input "Joalin-6"
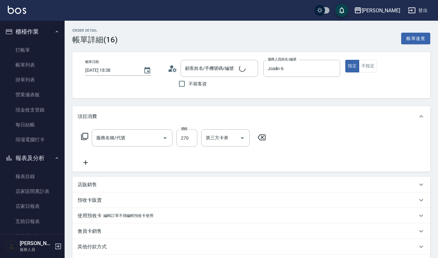
type input "[PERSON_NAME]/0910000000/01696"
type input "一般洗髮(101)"
click at [234, 139] on icon "Clear" at bounding box center [233, 138] width 4 height 4
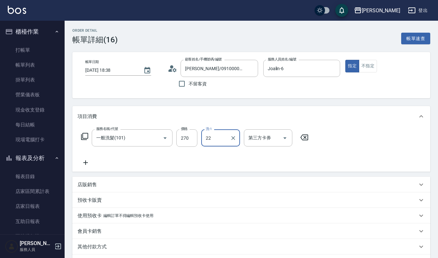
type input "宜芳-22"
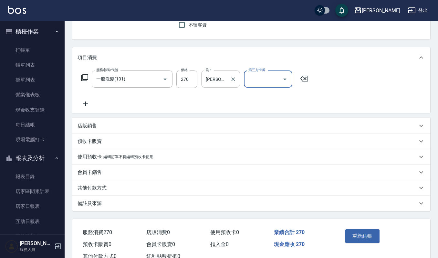
scroll to position [80, 0]
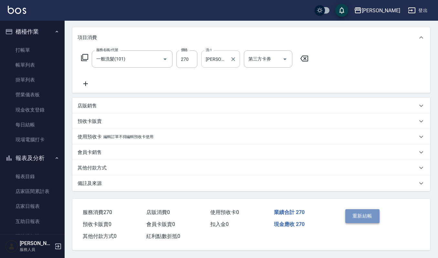
click at [368, 209] on button "重新結帳" at bounding box center [362, 216] width 34 height 14
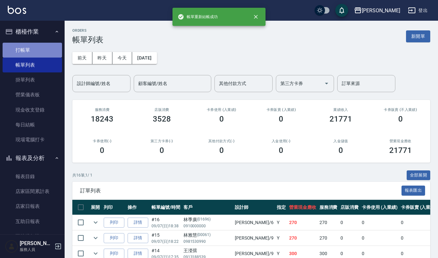
click at [43, 51] on link "打帳單" at bounding box center [32, 50] width 59 height 15
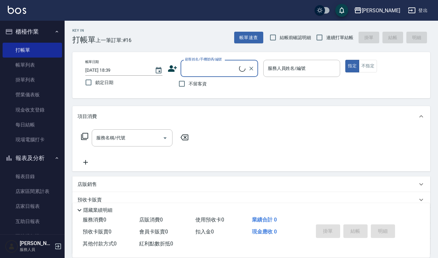
click at [194, 71] on input "顧客姓名/手機號碼/編號" at bounding box center [212, 68] width 56 height 11
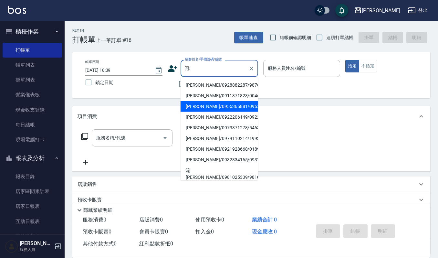
click at [226, 111] on li "[PERSON_NAME]/0955365881/0955365881" at bounding box center [220, 106] width 78 height 11
type input "[PERSON_NAME]/0955365881/0955365881"
type input "Joalin-6"
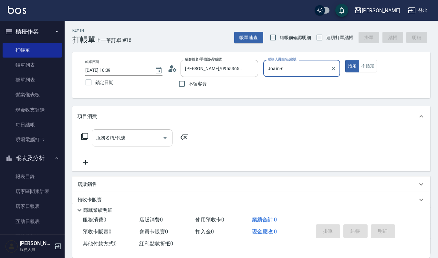
click at [148, 137] on input "服務名稱/代號" at bounding box center [127, 137] width 65 height 11
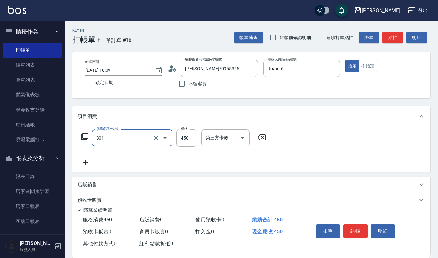
type input "創意剪髮(301)"
type input "360"
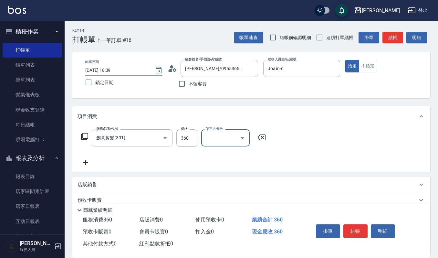
click at [356, 229] on button "結帳" at bounding box center [355, 231] width 24 height 14
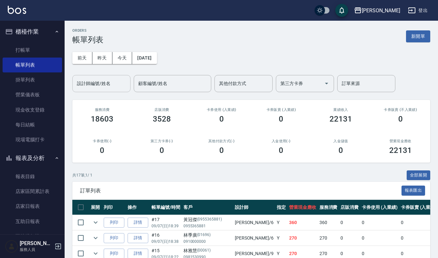
click at [120, 84] on input "設計師編號/姓名" at bounding box center [101, 83] width 52 height 11
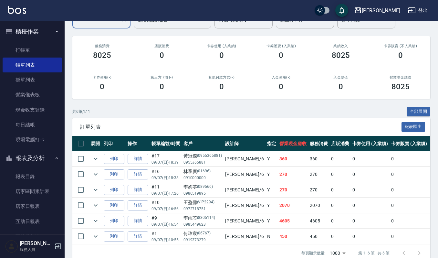
scroll to position [83, 0]
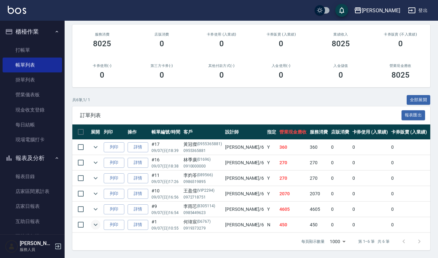
type input "Joalin-6"
click at [99, 221] on icon "expand row" at bounding box center [96, 225] width 8 height 8
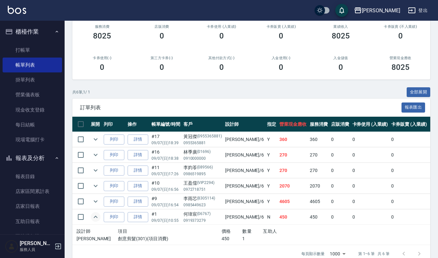
click at [101, 214] on td at bounding box center [95, 216] width 13 height 15
click at [92, 216] on icon "expand row" at bounding box center [96, 217] width 8 height 8
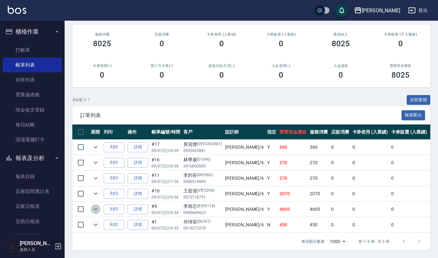
click at [100, 205] on button "expand row" at bounding box center [96, 209] width 10 height 10
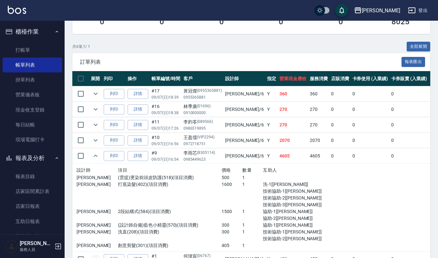
scroll to position [171, 0]
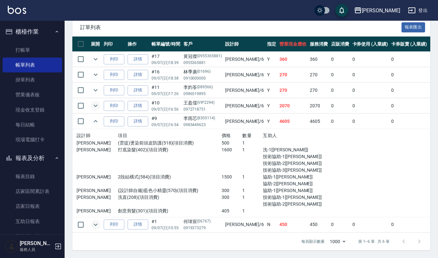
click at [96, 102] on icon "expand row" at bounding box center [96, 106] width 8 height 8
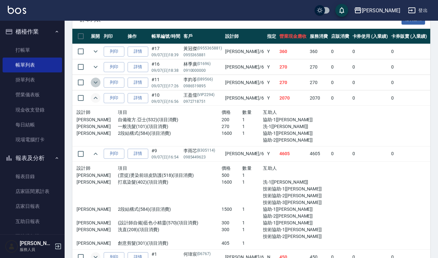
click at [97, 84] on icon "expand row" at bounding box center [96, 83] width 8 height 8
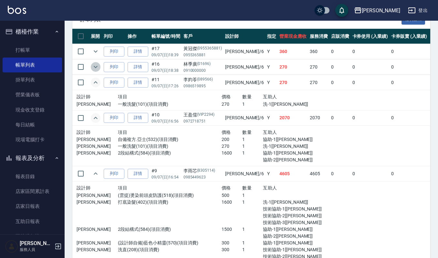
click at [96, 68] on icon "expand row" at bounding box center [96, 67] width 4 height 2
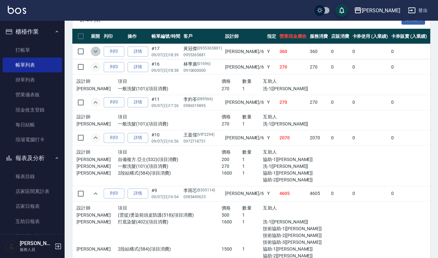
click at [96, 51] on icon "expand row" at bounding box center [96, 51] width 4 height 2
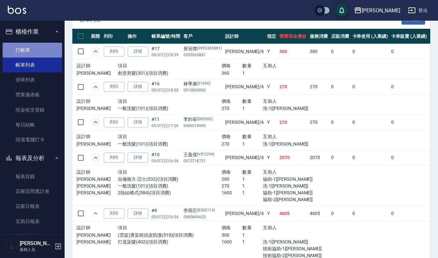
click at [52, 55] on link "打帳單" at bounding box center [32, 50] width 59 height 15
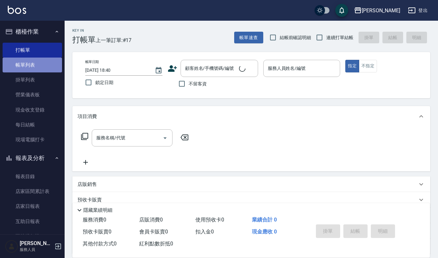
click at [47, 68] on link "帳單列表" at bounding box center [32, 65] width 59 height 15
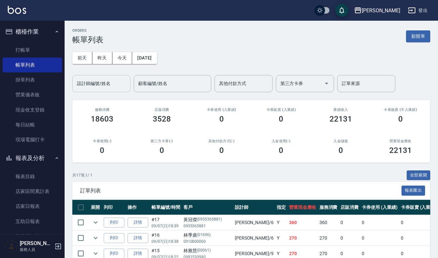
click at [111, 89] on div "設計師編號/姓名" at bounding box center [101, 83] width 58 height 17
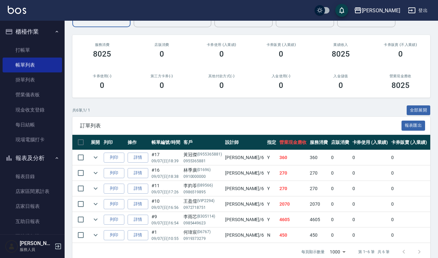
scroll to position [83, 0]
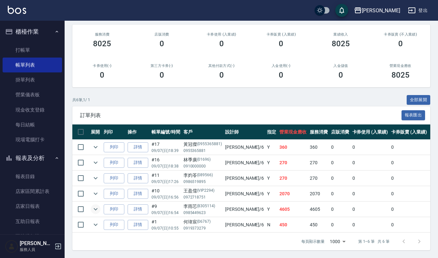
type input "Joalin-6"
click at [92, 205] on icon "expand row" at bounding box center [96, 209] width 8 height 8
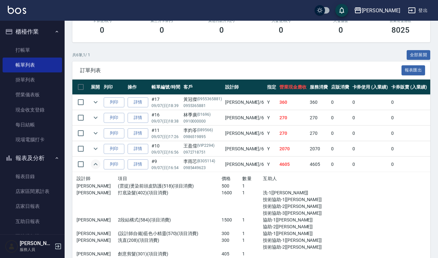
scroll to position [169, 0]
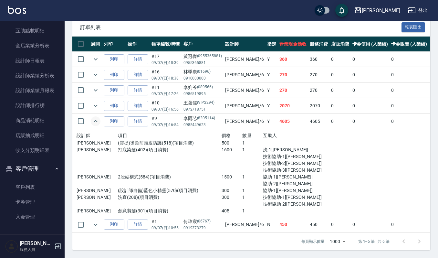
click at [30, 175] on button "客戶管理" at bounding box center [32, 168] width 59 height 17
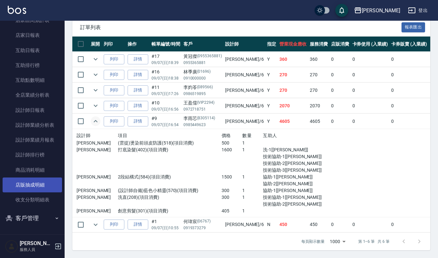
click at [33, 185] on link "店販抽成明細" at bounding box center [32, 184] width 59 height 15
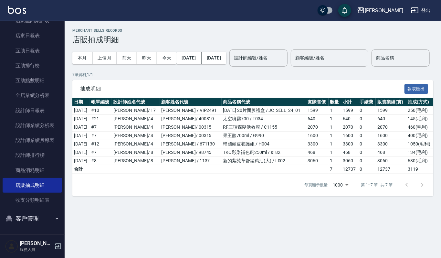
drag, startPoint x: 37, startPoint y: 219, endPoint x: 39, endPoint y: 222, distance: 3.3
click at [38, 219] on button "客戶管理" at bounding box center [32, 218] width 59 height 17
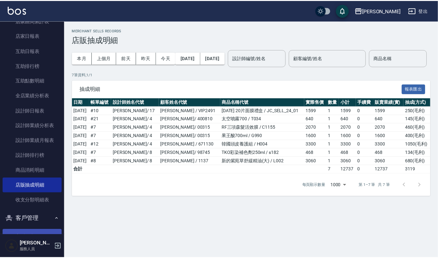
scroll to position [220, 0]
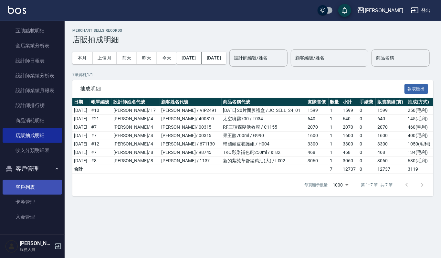
click at [28, 187] on link "客戶列表" at bounding box center [32, 187] width 59 height 15
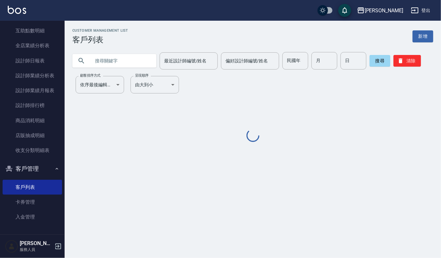
click at [103, 61] on input "text" at bounding box center [120, 60] width 61 height 17
click at [106, 60] on input "text" at bounding box center [120, 60] width 61 height 17
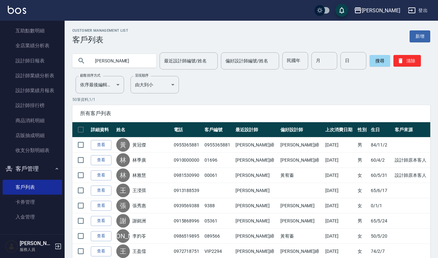
type input "蕭"
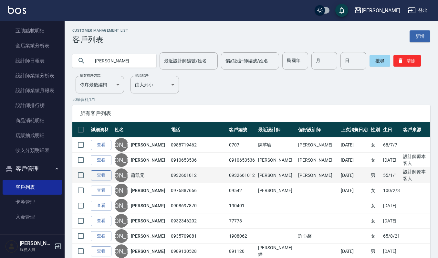
click at [98, 172] on link "查看" at bounding box center [101, 175] width 21 height 10
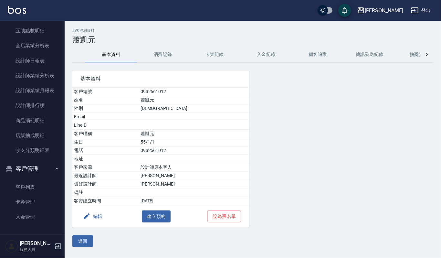
click at [160, 55] on button "消費記錄" at bounding box center [163, 55] width 52 height 16
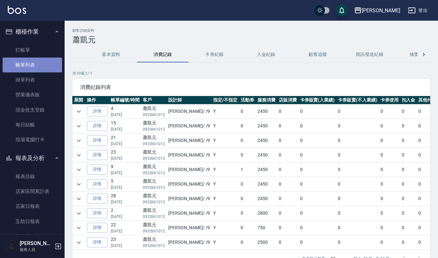
click at [37, 65] on link "帳單列表" at bounding box center [32, 65] width 59 height 15
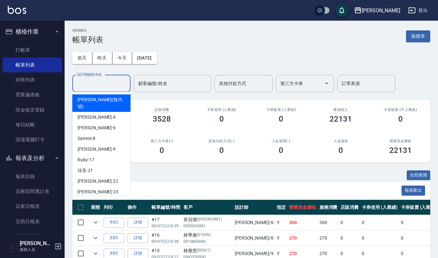
click at [92, 79] on input "設計師編號/姓名" at bounding box center [101, 83] width 52 height 11
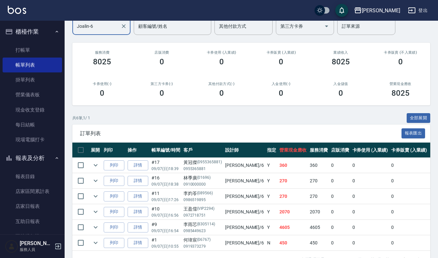
scroll to position [83, 0]
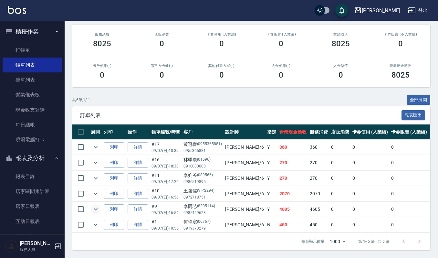
type input "Joalin-6"
click at [97, 205] on icon "expand row" at bounding box center [96, 209] width 8 height 8
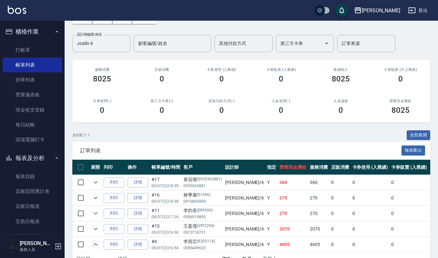
drag, startPoint x: 163, startPoint y: 176, endPoint x: 171, endPoint y: 171, distance: 9.1
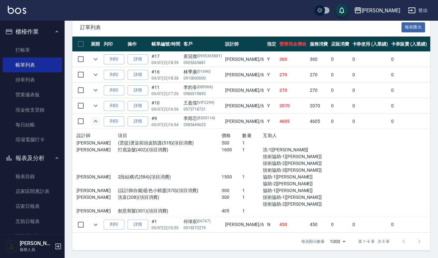
scroll to position [169, 0]
click at [50, 35] on button "櫃檯作業" at bounding box center [32, 31] width 59 height 17
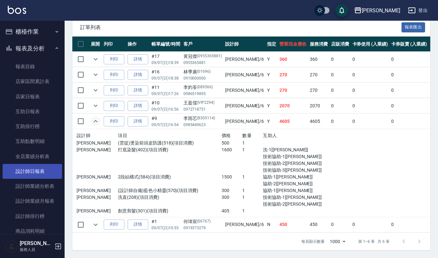
click at [52, 173] on link "設計師日報表" at bounding box center [32, 171] width 59 height 15
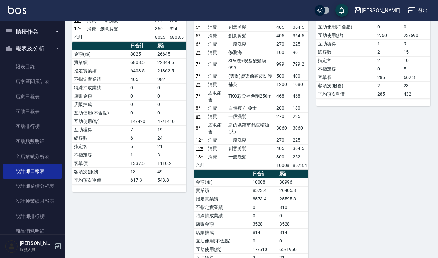
click at [44, 32] on button "櫃檯作業" at bounding box center [32, 31] width 59 height 17
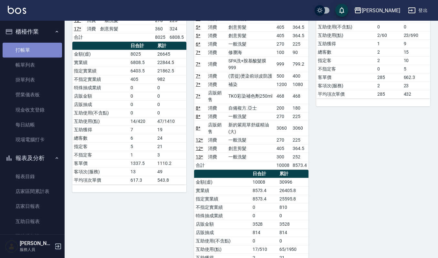
click at [46, 48] on link "打帳單" at bounding box center [32, 50] width 59 height 15
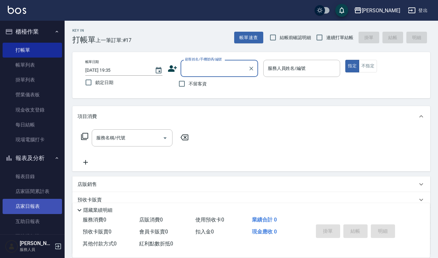
click at [37, 206] on link "店家日報表" at bounding box center [32, 206] width 59 height 15
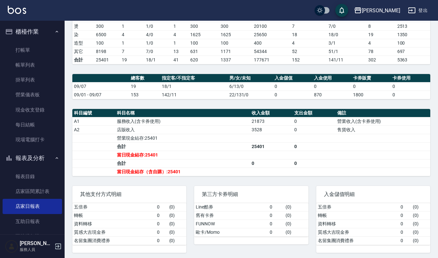
scroll to position [128, 0]
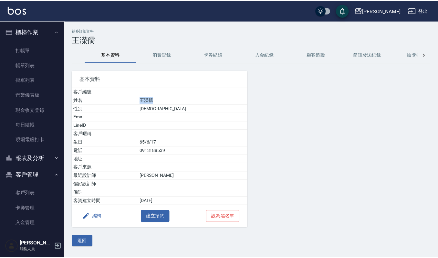
scroll to position [6, 0]
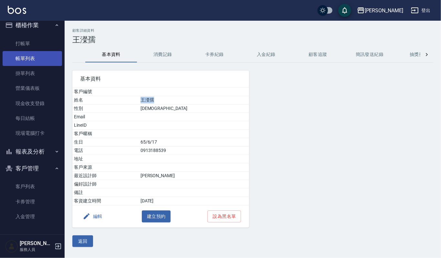
click at [50, 58] on link "帳單列表" at bounding box center [32, 58] width 59 height 15
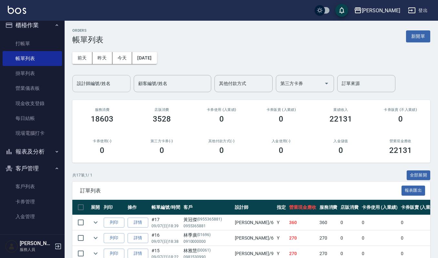
click at [105, 83] on input "設計師編號/姓名" at bounding box center [101, 83] width 52 height 11
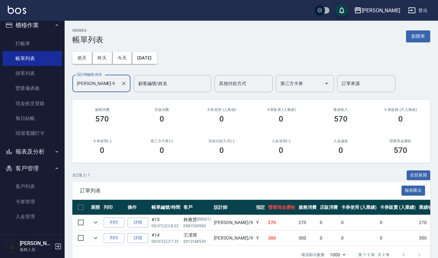
type input "[PERSON_NAME]-9"
click at [422, 29] on div "ORDERS 帳單列表 新開單" at bounding box center [251, 36] width 358 height 16
drag, startPoint x: 420, startPoint y: 34, endPoint x: 140, endPoint y: 101, distance: 288.1
click at [420, 35] on button "新開單" at bounding box center [418, 36] width 24 height 12
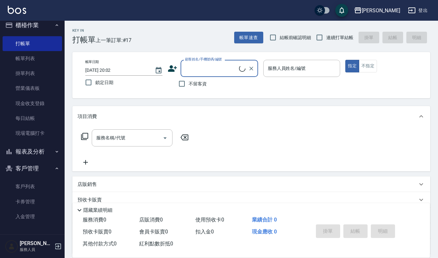
click at [220, 61] on label "顧客姓名/手機號碼/編號" at bounding box center [203, 59] width 37 height 5
click at [220, 63] on input "顧客姓名/手機號碼/編號" at bounding box center [212, 68] width 56 height 11
click at [220, 71] on input "顧客姓名/手機號碼/編號" at bounding box center [212, 68] width 56 height 11
type input "F"
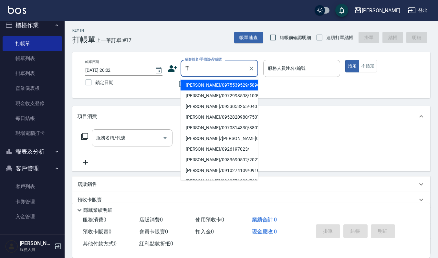
click at [223, 83] on li "[PERSON_NAME]/0975539529/5896" at bounding box center [220, 85] width 78 height 11
type input "[PERSON_NAME]/0975539529/5896"
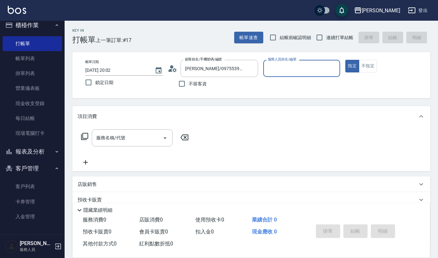
type input "[PERSON_NAME]-9"
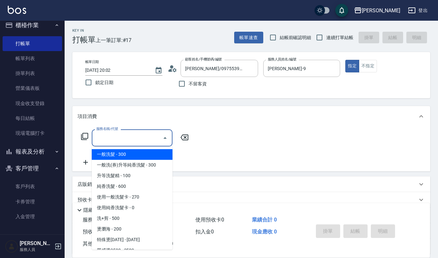
click at [136, 136] on input "服務名稱/代號" at bounding box center [127, 137] width 65 height 11
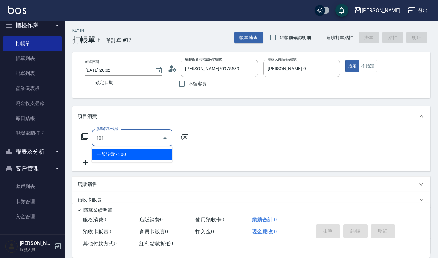
type input "一般洗髮(101)"
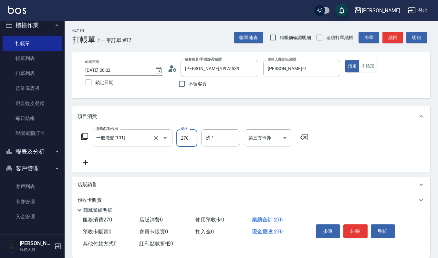
type input "270"
type input "9"
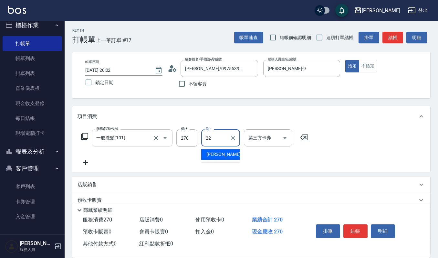
type input "宜芳-22"
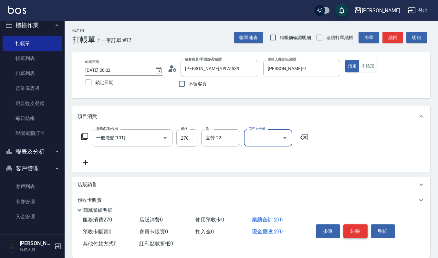
click at [357, 230] on button "結帳" at bounding box center [355, 231] width 24 height 14
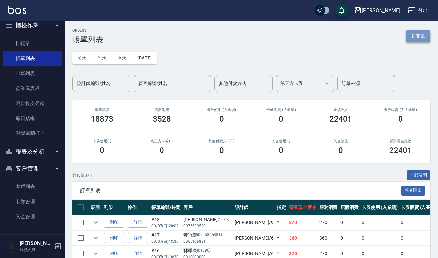
click at [419, 38] on button "新開單" at bounding box center [418, 36] width 24 height 12
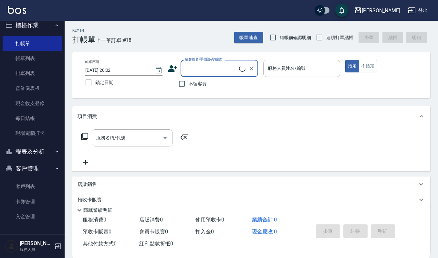
click at [215, 66] on input "顧客姓名/手機號碼/編號" at bounding box center [212, 68] width 56 height 11
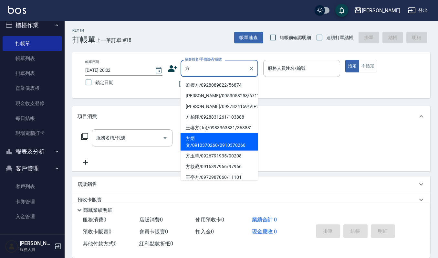
drag, startPoint x: 207, startPoint y: 118, endPoint x: 206, endPoint y: 153, distance: 34.3
click at [206, 153] on ul "[PERSON_NAME]/0928089822/56874 [PERSON_NAME]/0953058253/671130 [PERSON_NAME]/09…" at bounding box center [220, 128] width 78 height 103
click at [206, 151] on li "方炳文/0910370260/0910370260" at bounding box center [220, 141] width 78 height 17
type input "方炳文/0910370260/0910370260"
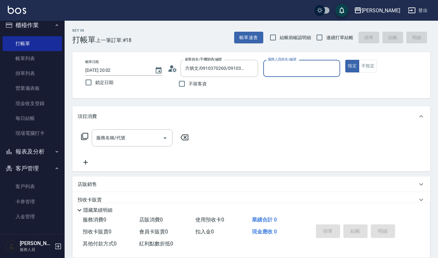
type input "[PERSON_NAME]-9"
click at [116, 146] on div "服務名稱/代號 服務名稱/代號" at bounding box center [135, 147] width 115 height 37
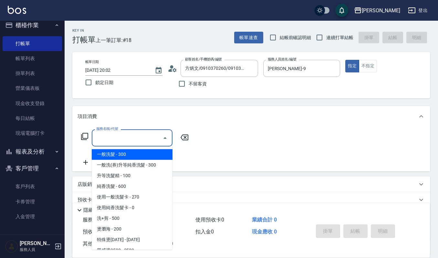
click at [126, 138] on input "服務名稱/代號" at bounding box center [127, 137] width 65 height 11
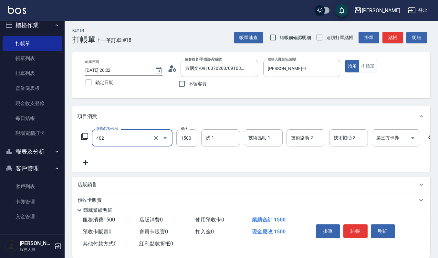
type input "打底染髮(402)"
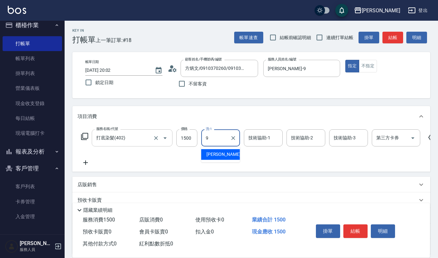
type input "[PERSON_NAME]-9"
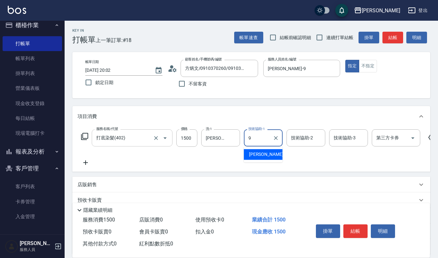
type input "[PERSON_NAME]-9"
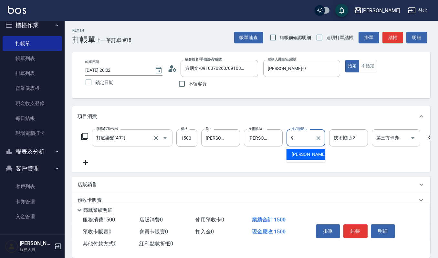
type input "9"
type input "[PERSON_NAME]-9"
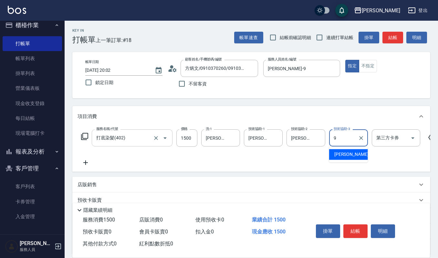
type input "[PERSON_NAME]-9"
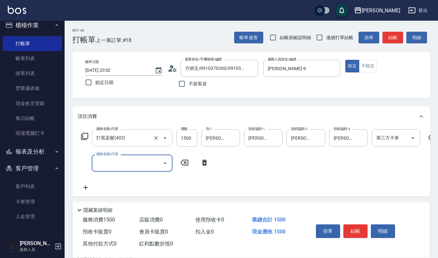
type input "0"
type input "(雲提)燙染前頭皮防護(518)"
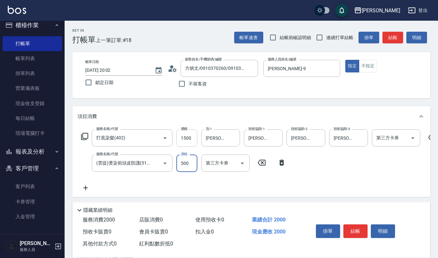
click at [185, 141] on input "1500" at bounding box center [186, 137] width 21 height 17
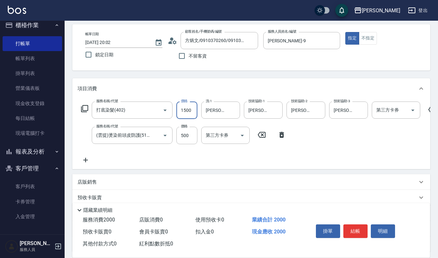
scroll to position [43, 0]
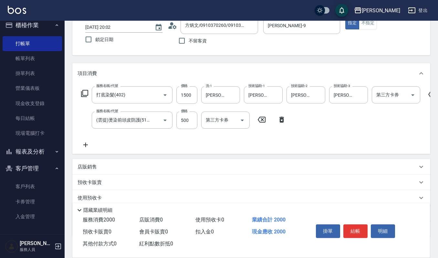
click at [86, 146] on icon at bounding box center [86, 145] width 16 height 8
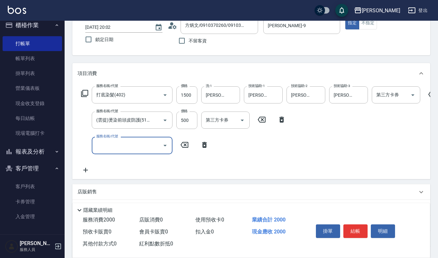
click at [121, 146] on input "服務名稱/代號" at bounding box center [127, 145] width 65 height 11
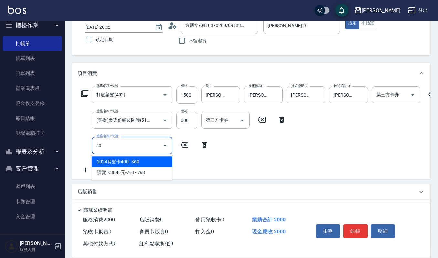
type input "4"
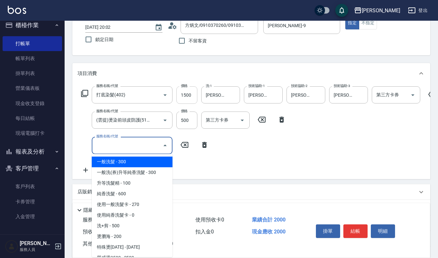
click at [185, 96] on input "1500" at bounding box center [186, 94] width 21 height 17
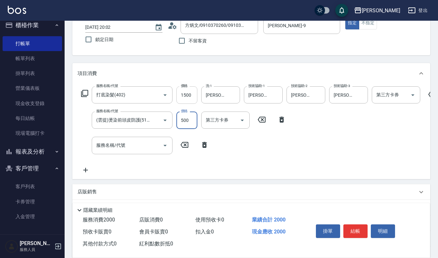
click at [185, 96] on input "1500" at bounding box center [186, 94] width 21 height 17
type input "2500"
click at [202, 145] on icon at bounding box center [204, 145] width 16 height 8
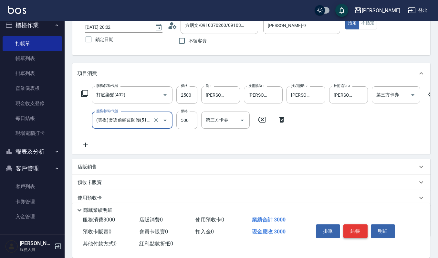
click at [355, 228] on button "結帳" at bounding box center [355, 231] width 24 height 14
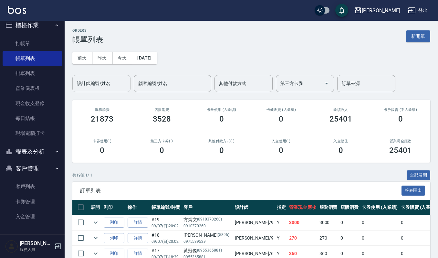
drag, startPoint x: 83, startPoint y: 71, endPoint x: 87, endPoint y: 78, distance: 7.7
click at [87, 78] on div "[DATE] [DATE] [DATE] [DATE] 設計師編號/姓名 設計師編號/姓名 顧客編號/姓名 顧客編號/姓名 其他付款方式 其他付款方式 第三方…" at bounding box center [251, 68] width 358 height 48
click at [87, 78] on div "設計師編號/姓名 設計師編號/姓名" at bounding box center [101, 83] width 58 height 17
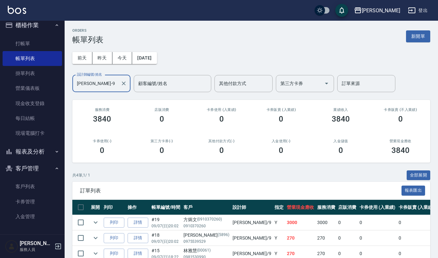
type input "[PERSON_NAME]-9"
click at [417, 39] on button "新開單" at bounding box center [418, 36] width 24 height 12
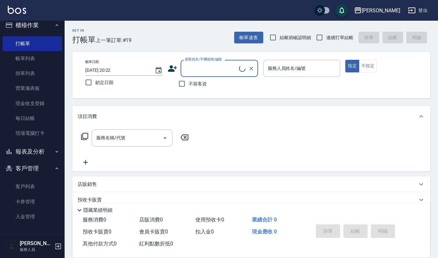
drag, startPoint x: 181, startPoint y: 69, endPoint x: 196, endPoint y: 62, distance: 16.3
click at [194, 63] on div "顧客姓名/手機號碼/編號" at bounding box center [220, 68] width 78 height 17
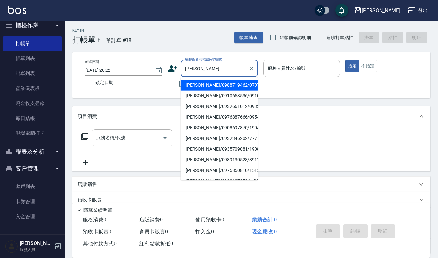
click at [211, 111] on li "蕭凱元/0932661012/0932661012" at bounding box center [220, 106] width 78 height 11
type input "蕭凱元/0932661012/0932661012"
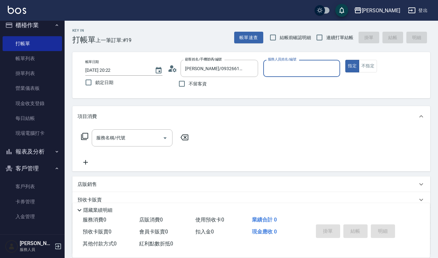
type input "[PERSON_NAME]-9"
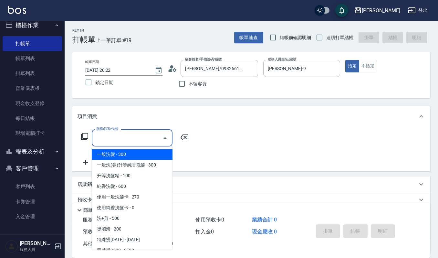
click at [136, 138] on input "服務名稱/代號" at bounding box center [127, 137] width 65 height 11
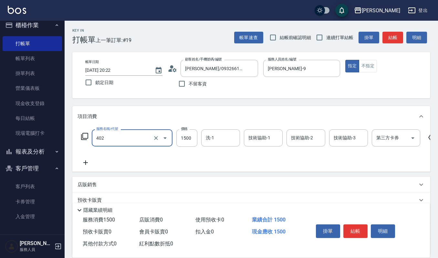
type input "打底染髮(402)"
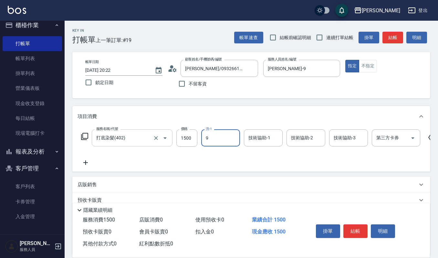
type input "[PERSON_NAME]-9"
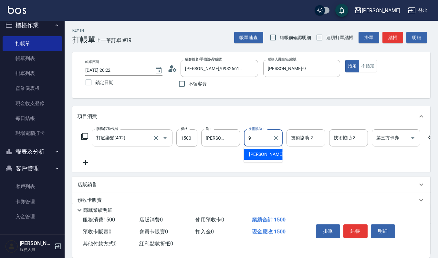
type input "[PERSON_NAME]-9"
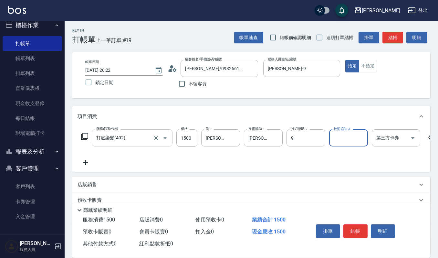
type input "[PERSON_NAME]-9"
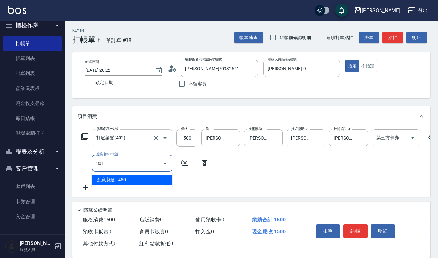
type input "創意剪髮(301)"
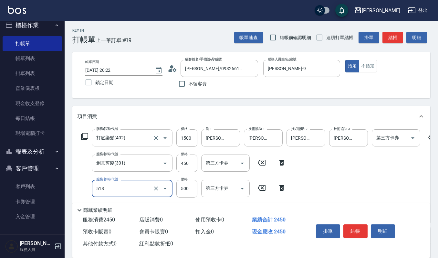
type input "(雲提)燙染前頭皮防護(518)"
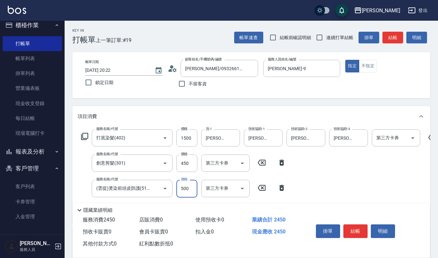
click at [357, 224] on button "結帳" at bounding box center [355, 231] width 24 height 14
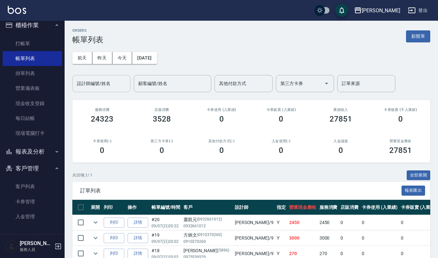
click at [105, 77] on div "設計師編號/姓名" at bounding box center [101, 83] width 58 height 17
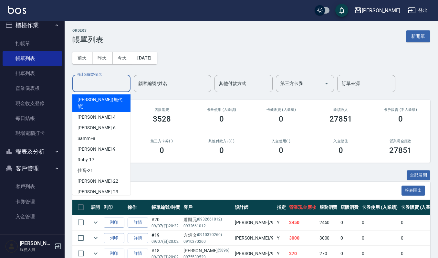
type input "9"
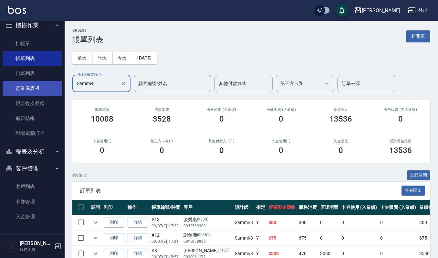
drag, startPoint x: 111, startPoint y: 90, endPoint x: 52, endPoint y: 86, distance: 59.9
click at [53, 86] on div "上越傑森 登出 櫃檯作業 打帳單 帳單列表 掛單列表 營業儀表板 現金收支登錄 每日結帳 現場電腦打卡 報表及分析 報表目錄 店家區間累計表 店家日報表 互助…" at bounding box center [219, 190] width 438 height 380
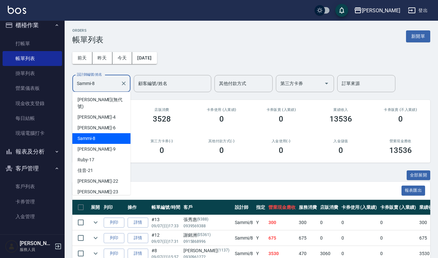
drag, startPoint x: 114, startPoint y: 86, endPoint x: 0, endPoint y: 86, distance: 114.4
click at [0, 86] on div "上越傑森 登出 櫃檯作業 打帳單 帳單列表 掛單列表 營業儀表板 現金收支登錄 每日結帳 現場電腦打卡 報表及分析 報表目錄 店家區間累計表 店家日報表 互助…" at bounding box center [219, 190] width 438 height 380
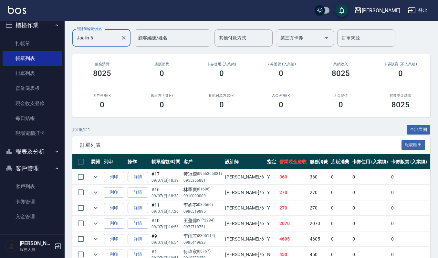
scroll to position [83, 0]
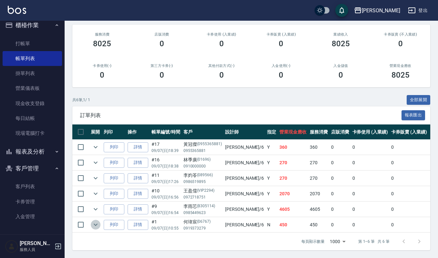
click at [96, 221] on icon "expand row" at bounding box center [96, 225] width 8 height 8
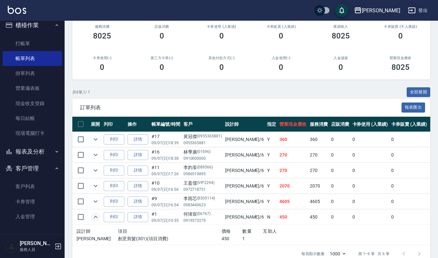
scroll to position [103, 0]
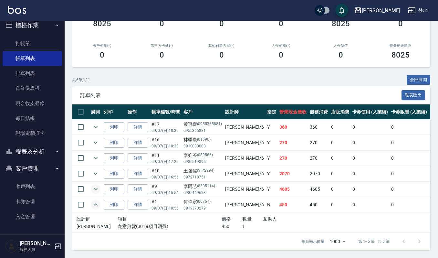
click at [95, 188] on icon "expand row" at bounding box center [96, 189] width 4 height 2
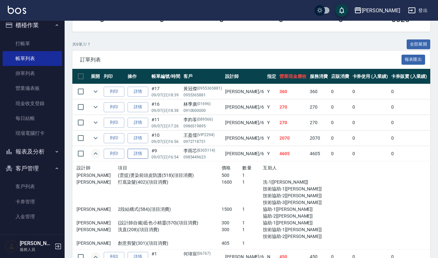
scroll to position [146, 0]
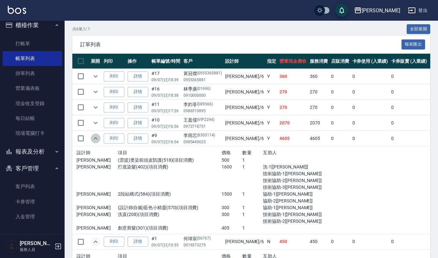
click at [92, 137] on icon "expand row" at bounding box center [96, 138] width 8 height 8
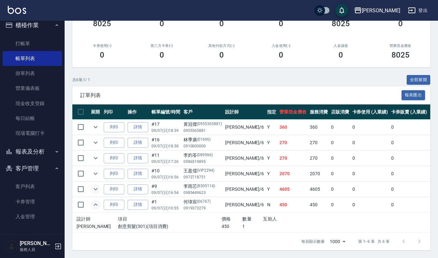
scroll to position [103, 0]
click at [98, 123] on icon "expand row" at bounding box center [96, 127] width 8 height 8
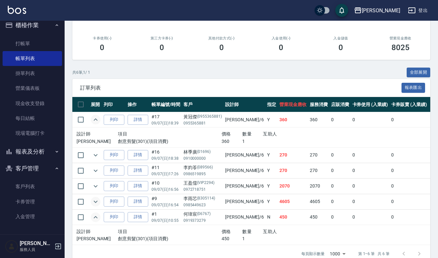
click at [88, 216] on td at bounding box center [80, 216] width 17 height 15
click at [92, 216] on icon "expand row" at bounding box center [96, 217] width 8 height 8
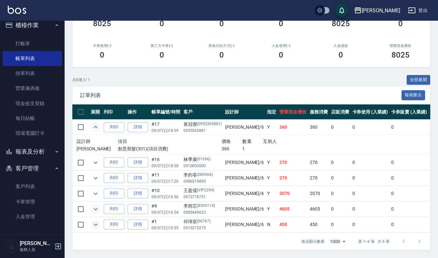
click at [92, 123] on icon "expand row" at bounding box center [96, 127] width 8 height 8
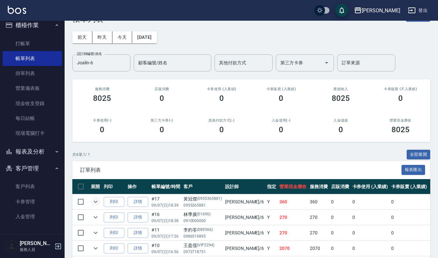
scroll to position [0, 0]
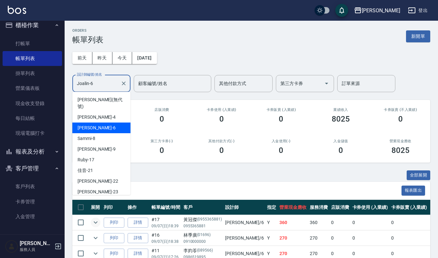
drag, startPoint x: 115, startPoint y: 89, endPoint x: 0, endPoint y: 94, distance: 115.5
click at [0, 94] on div "上越傑森 登出 櫃檯作業 打帳單 帳單列表 掛單列表 營業儀表板 現金收支登錄 每日結帳 現場電腦打卡 報表及分析 報表目錄 店家區間累計表 店家日報表 互助…" at bounding box center [219, 166] width 438 height 333
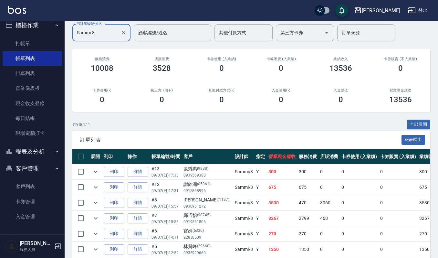
scroll to position [130, 0]
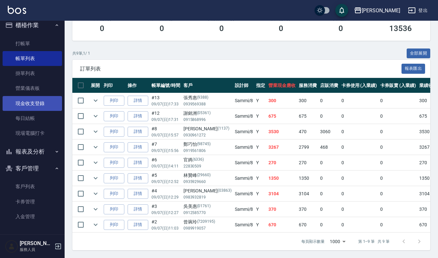
type input "Sammi-8"
click at [29, 104] on link "現金收支登錄" at bounding box center [32, 103] width 59 height 15
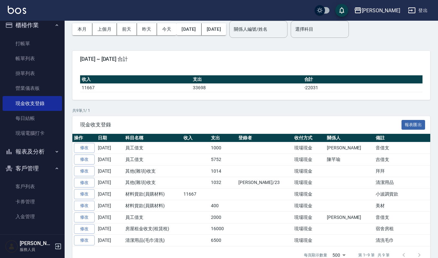
scroll to position [43, 0]
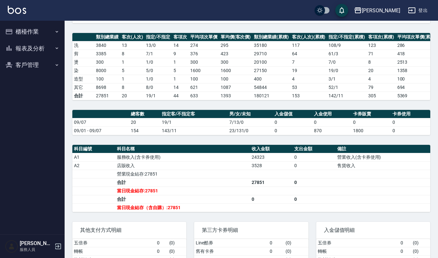
scroll to position [128, 0]
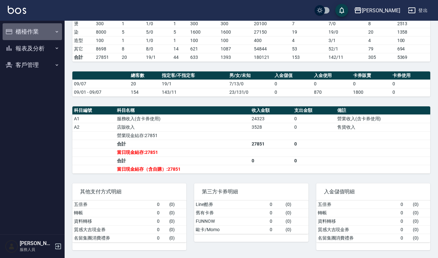
click at [34, 34] on button "櫃檯作業" at bounding box center [32, 31] width 59 height 17
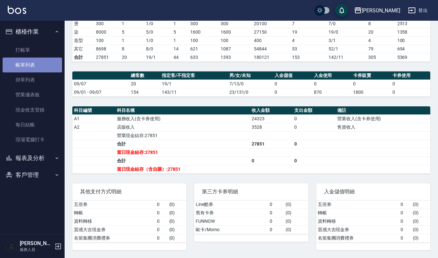
click at [29, 64] on link "帳單列表" at bounding box center [32, 65] width 59 height 15
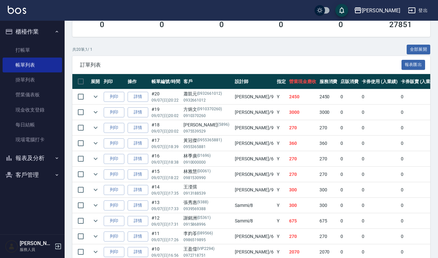
scroll to position [43, 0]
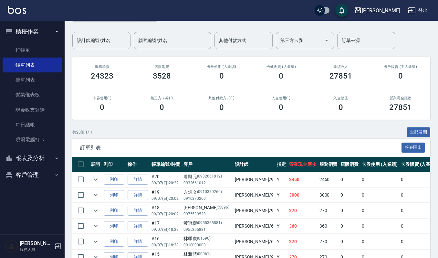
click at [121, 50] on div "ORDERS 帳單列表 新開單 [DATE] [DATE] [DATE] [DATE] 設計師編號/姓名 設計師編號/姓名 顧客編號/姓名 顧客編號/姓名 其…" at bounding box center [252, 243] width 374 height 530
click at [121, 47] on div "設計師編號/姓名" at bounding box center [101, 40] width 58 height 17
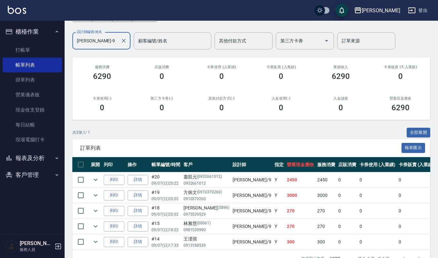
scroll to position [0, 0]
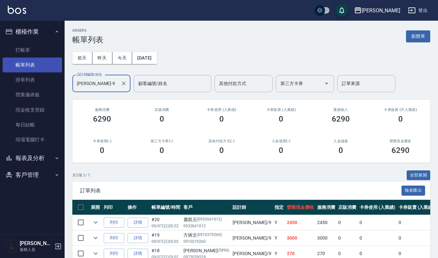
drag, startPoint x: 117, startPoint y: 84, endPoint x: 4, endPoint y: 71, distance: 113.2
click at [4, 71] on div "上越[PERSON_NAME] 登出 櫃檯作業 打帳單 帳單列表 掛單列表 營業儀表板 現金收支登錄 每日結帳 現場電腦打卡 報表及分析 報表目錄 店家區間累…" at bounding box center [219, 159] width 438 height 318
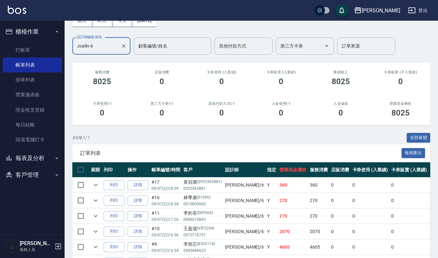
scroll to position [83, 0]
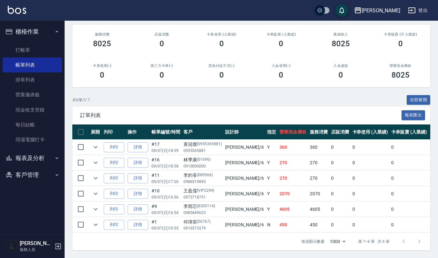
type input "Joalin-6"
click at [51, 154] on button "報表及分析" at bounding box center [32, 158] width 59 height 17
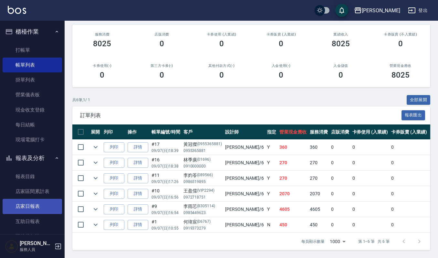
click at [39, 209] on link "店家日報表" at bounding box center [32, 206] width 59 height 15
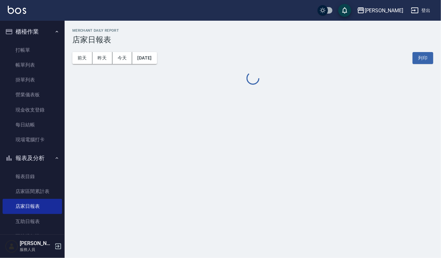
click at [182, 193] on div "上越[PERSON_NAME] [DATE] 店家日報表 列印時間： [DATE][PHONE_NUMBER]:53 Merchant Daily Repor…" at bounding box center [220, 129] width 441 height 258
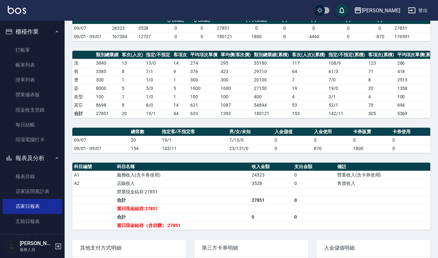
scroll to position [128, 0]
